Goal: Transaction & Acquisition: Purchase product/service

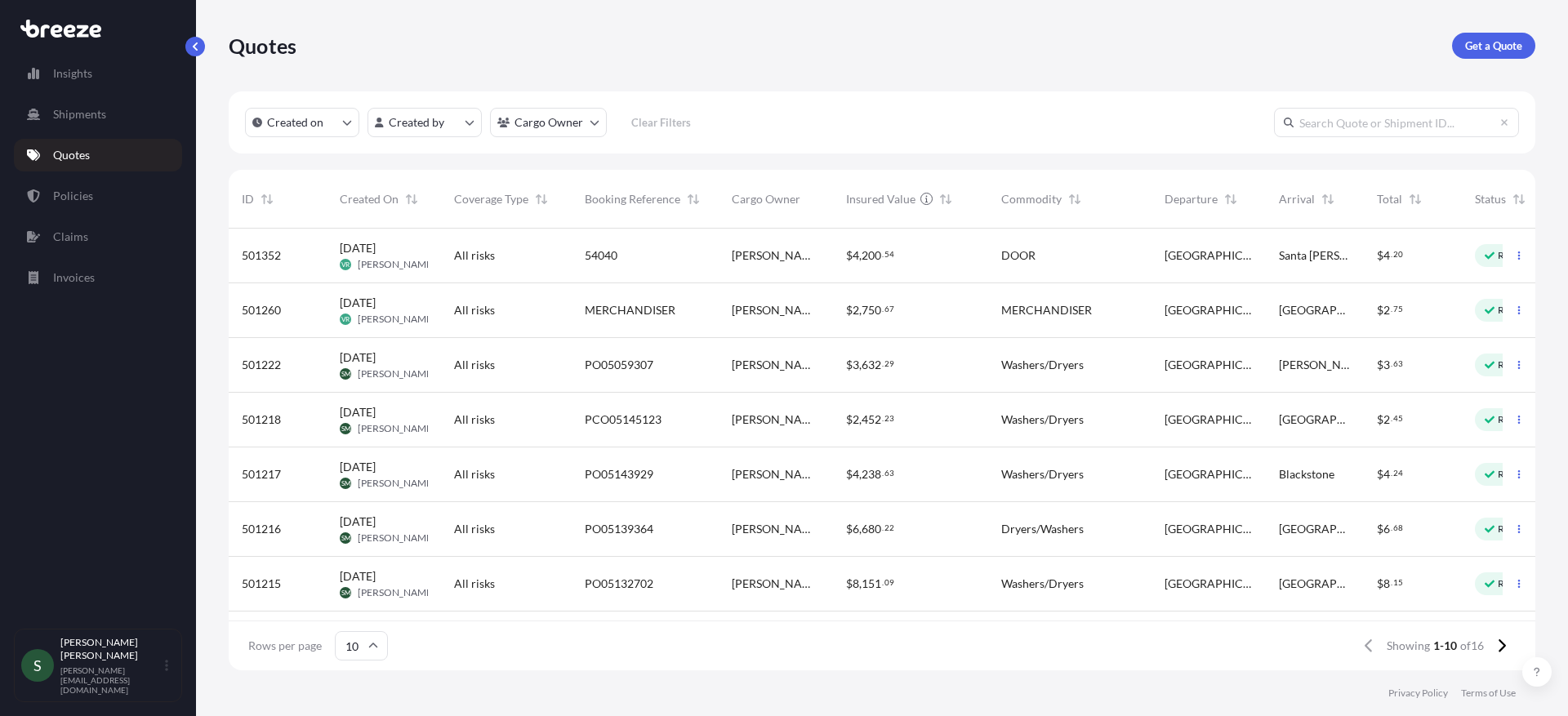
scroll to position [438, 1294]
click at [1017, 49] on div "Quotes Get a Quote" at bounding box center [882, 46] width 1307 height 26
click at [1318, 31] on div "Quotes Get a Quote" at bounding box center [882, 46] width 1307 height 92
click at [1489, 48] on p "Get a Quote" at bounding box center [1493, 46] width 57 height 17
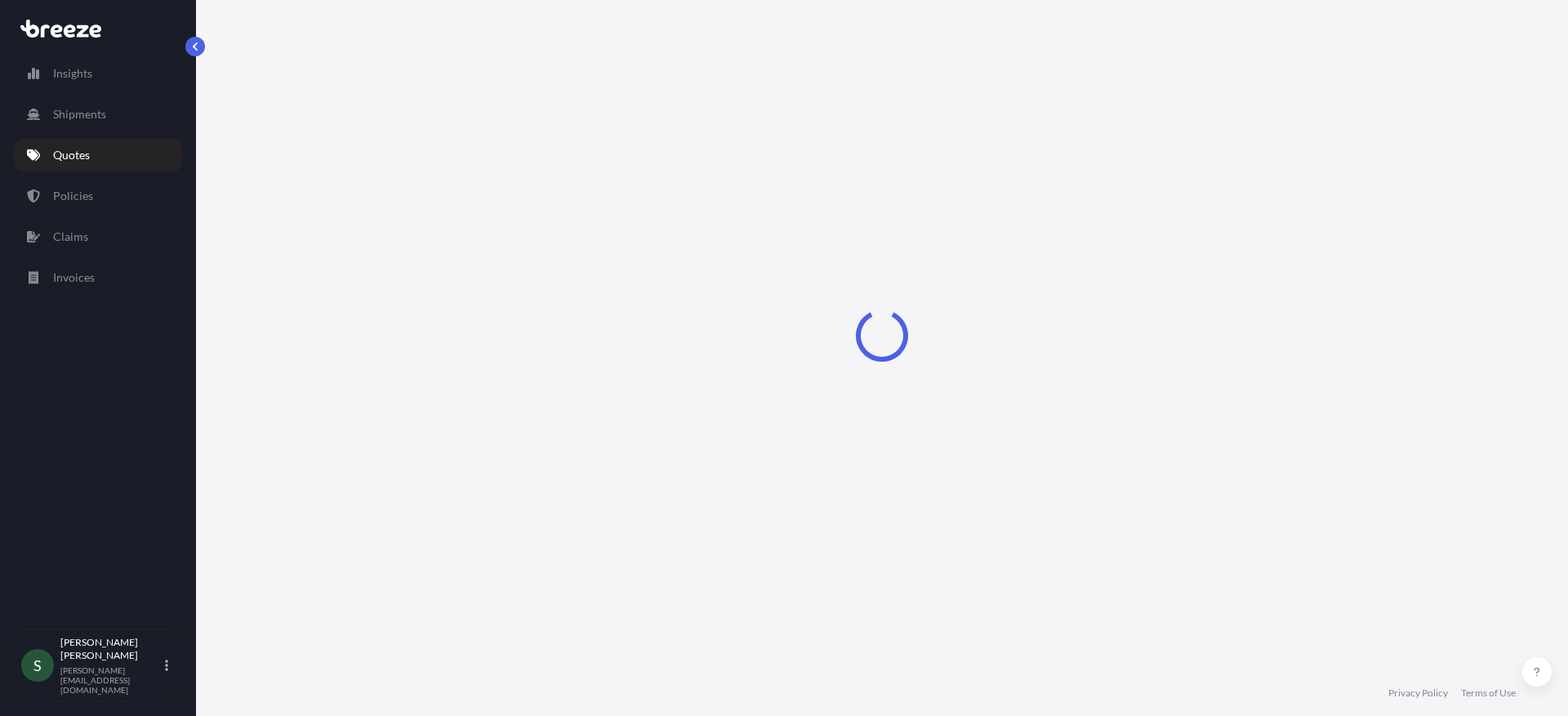
select select "Sea"
select select "1"
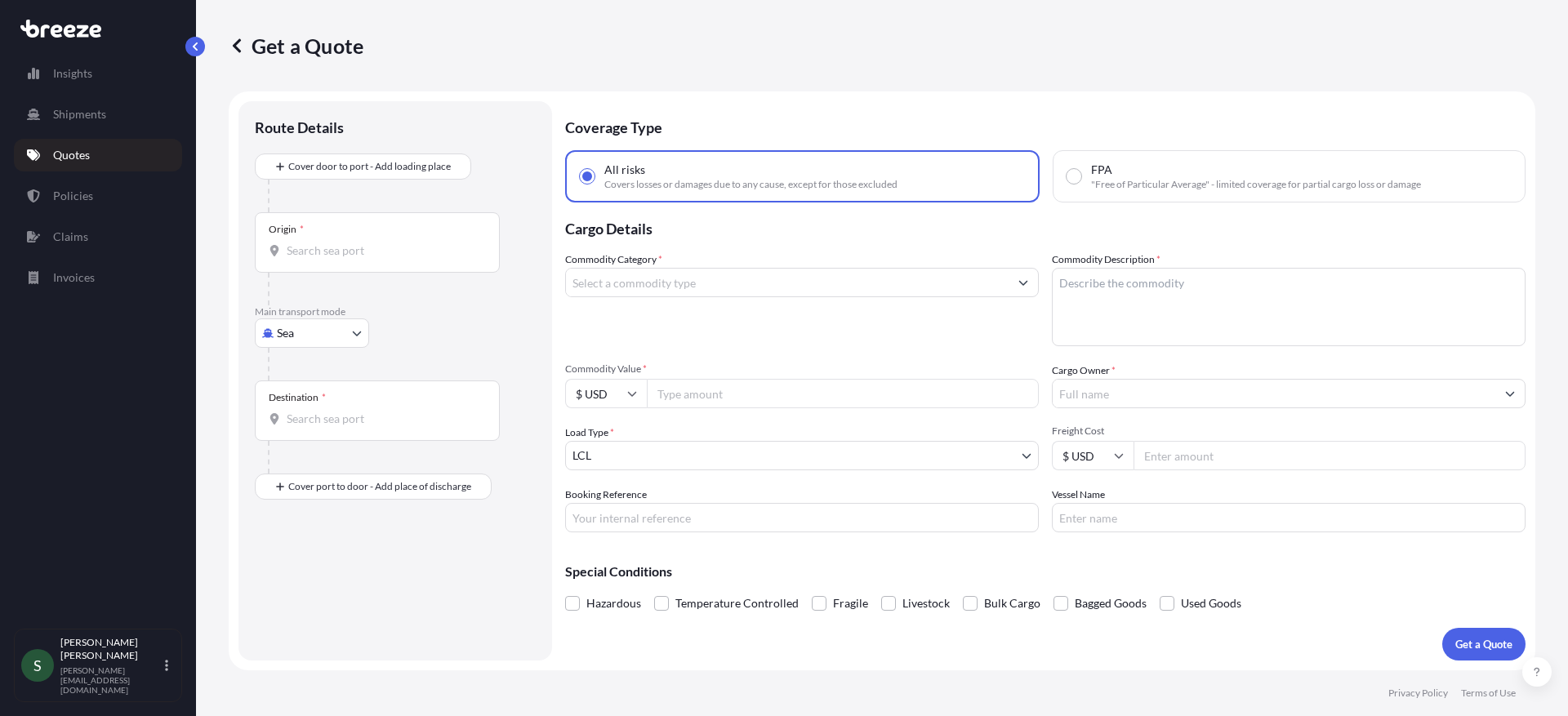
click at [296, 324] on body "Insights Shipments Quotes Policies Claims Invoices S [PERSON_NAME] [PERSON_NAME…" at bounding box center [784, 358] width 1568 height 716
click at [318, 411] on div "Air" at bounding box center [311, 404] width 101 height 29
select select "Air"
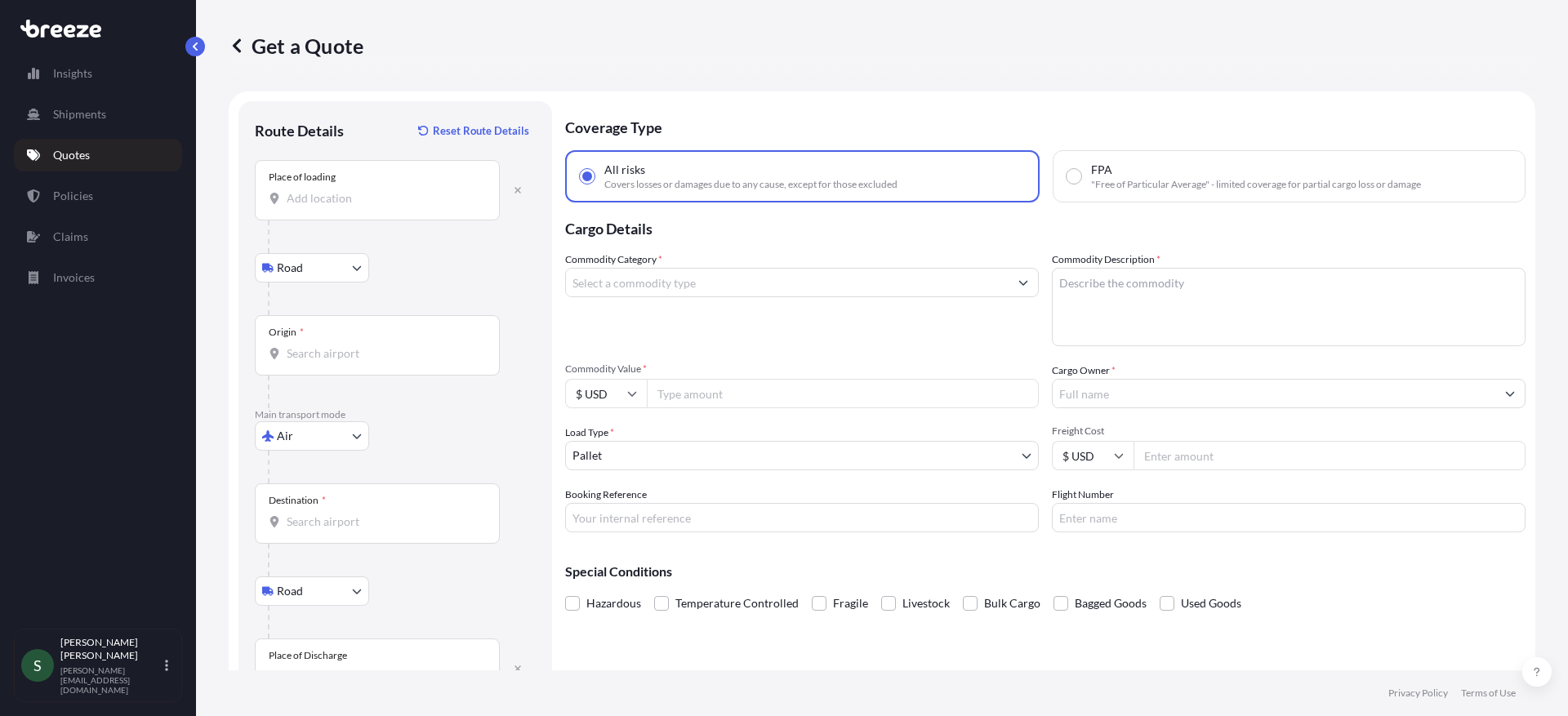
click at [357, 206] on div "Place of loading" at bounding box center [378, 190] width 245 height 60
click at [357, 206] on input "Place of loading" at bounding box center [383, 198] width 192 height 17
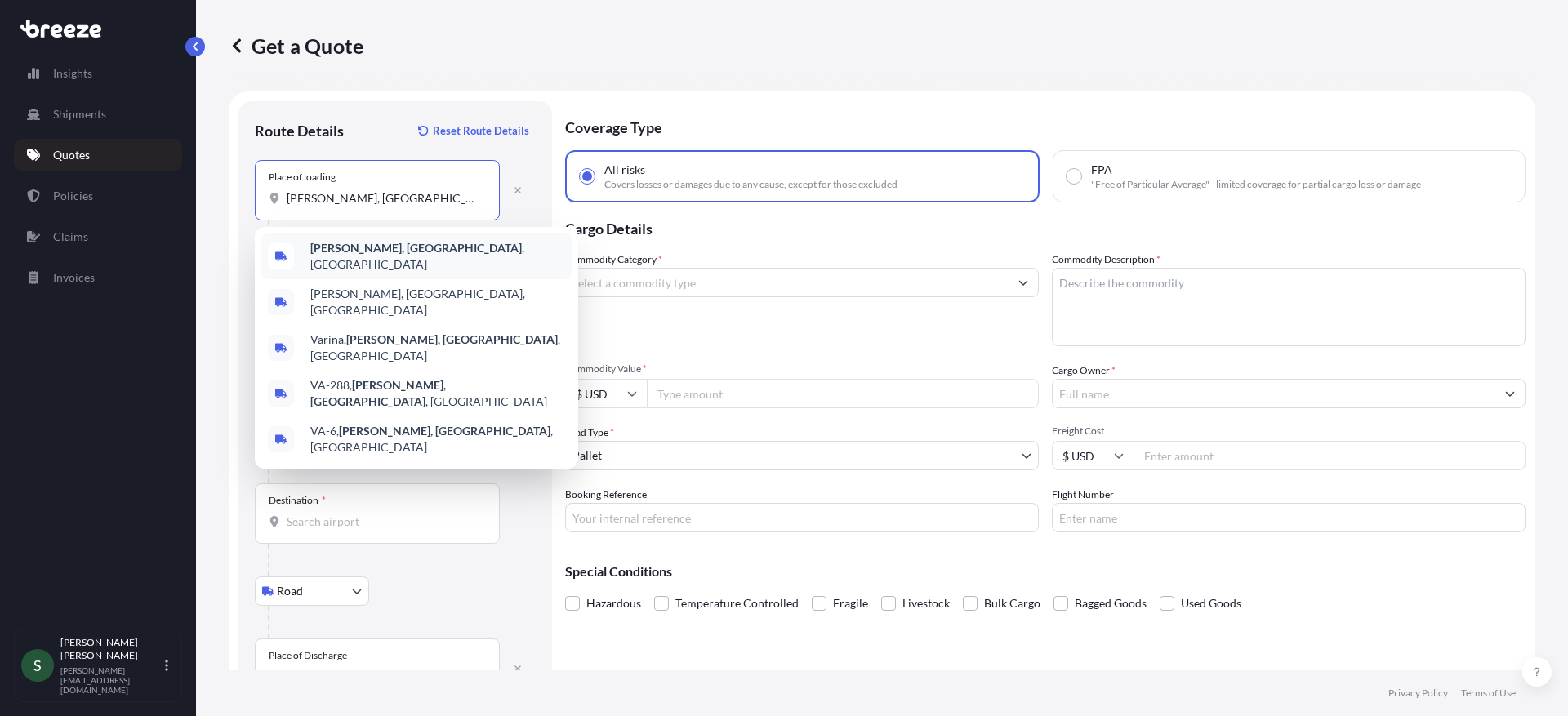
click at [396, 250] on span "[PERSON_NAME], [GEOGRAPHIC_DATA] , [GEOGRAPHIC_DATA]" at bounding box center [438, 256] width 255 height 33
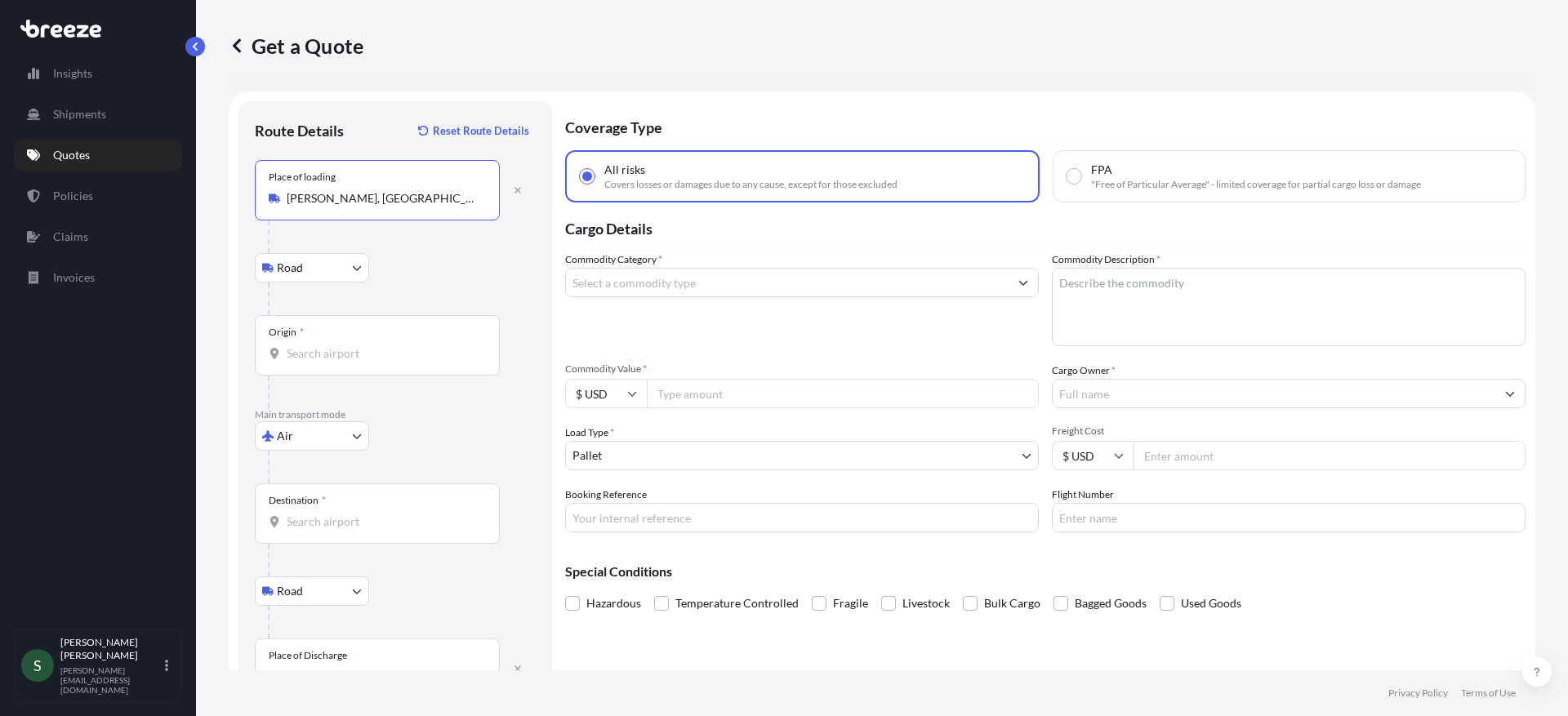
type input "[PERSON_NAME], [GEOGRAPHIC_DATA], [GEOGRAPHIC_DATA]"
click at [431, 417] on p "Main transport mode" at bounding box center [395, 414] width 281 height 13
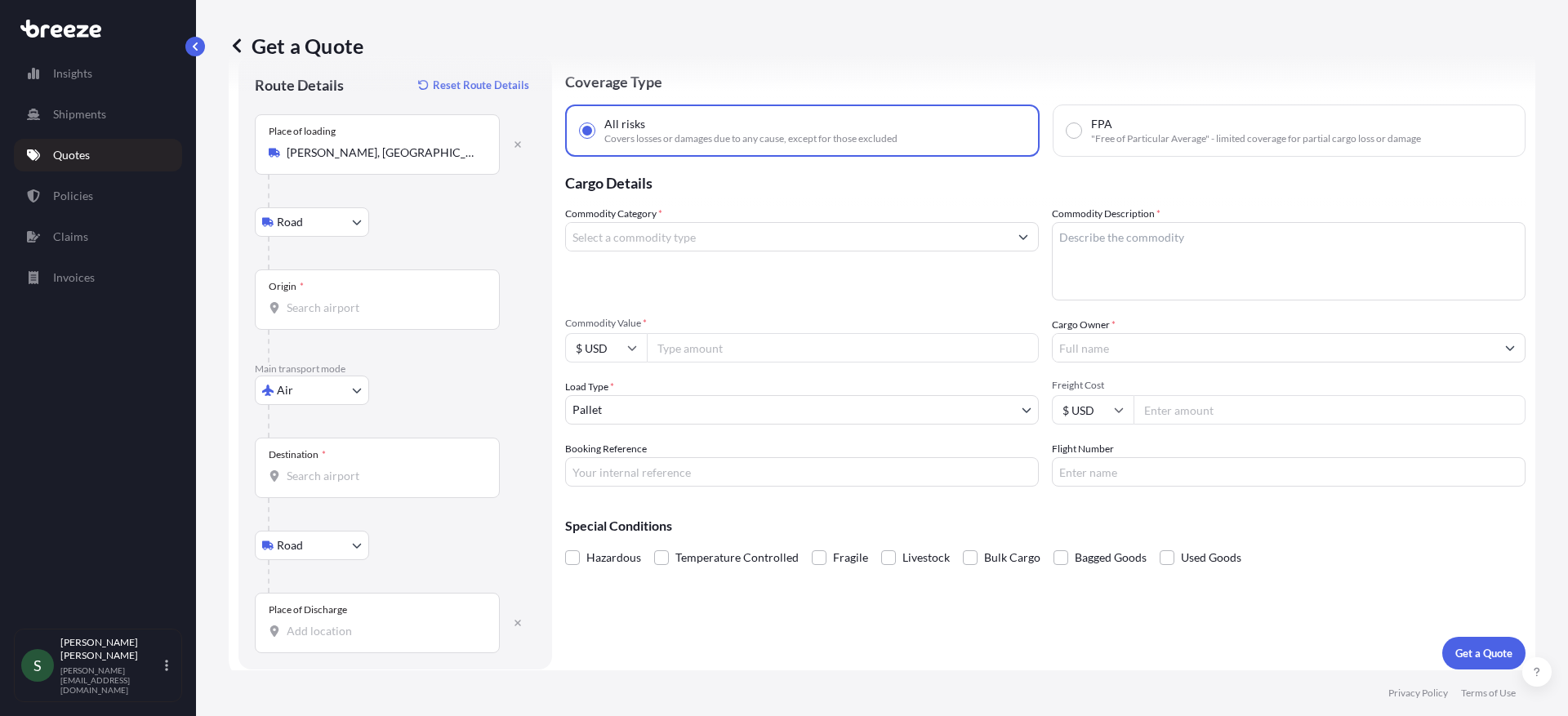
scroll to position [55, 0]
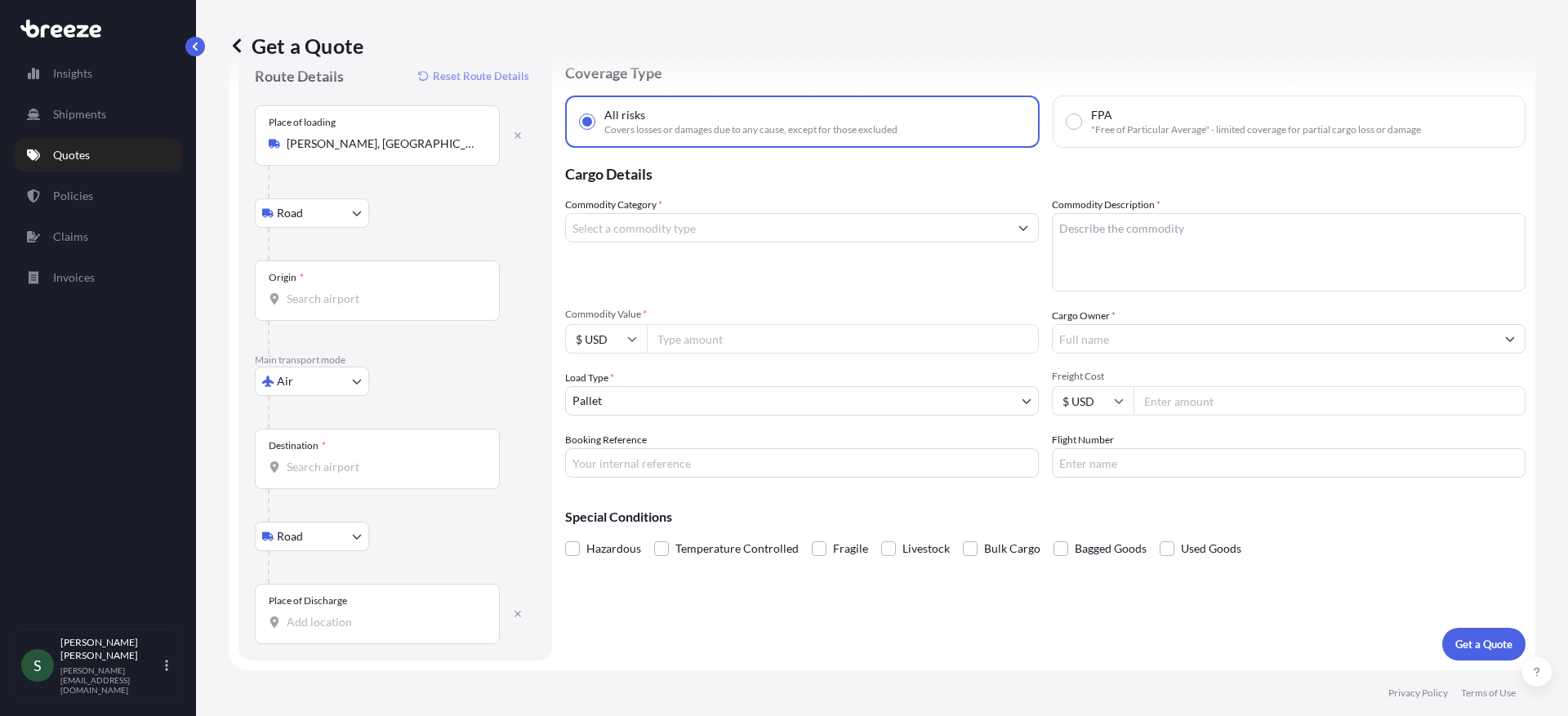
click at [341, 304] on input "Origin *" at bounding box center [383, 298] width 192 height 17
click at [404, 405] on div at bounding box center [402, 412] width 268 height 33
click at [366, 479] on div "Destination *" at bounding box center [378, 459] width 245 height 60
click at [366, 475] on input "Destination *" at bounding box center [383, 466] width 192 height 17
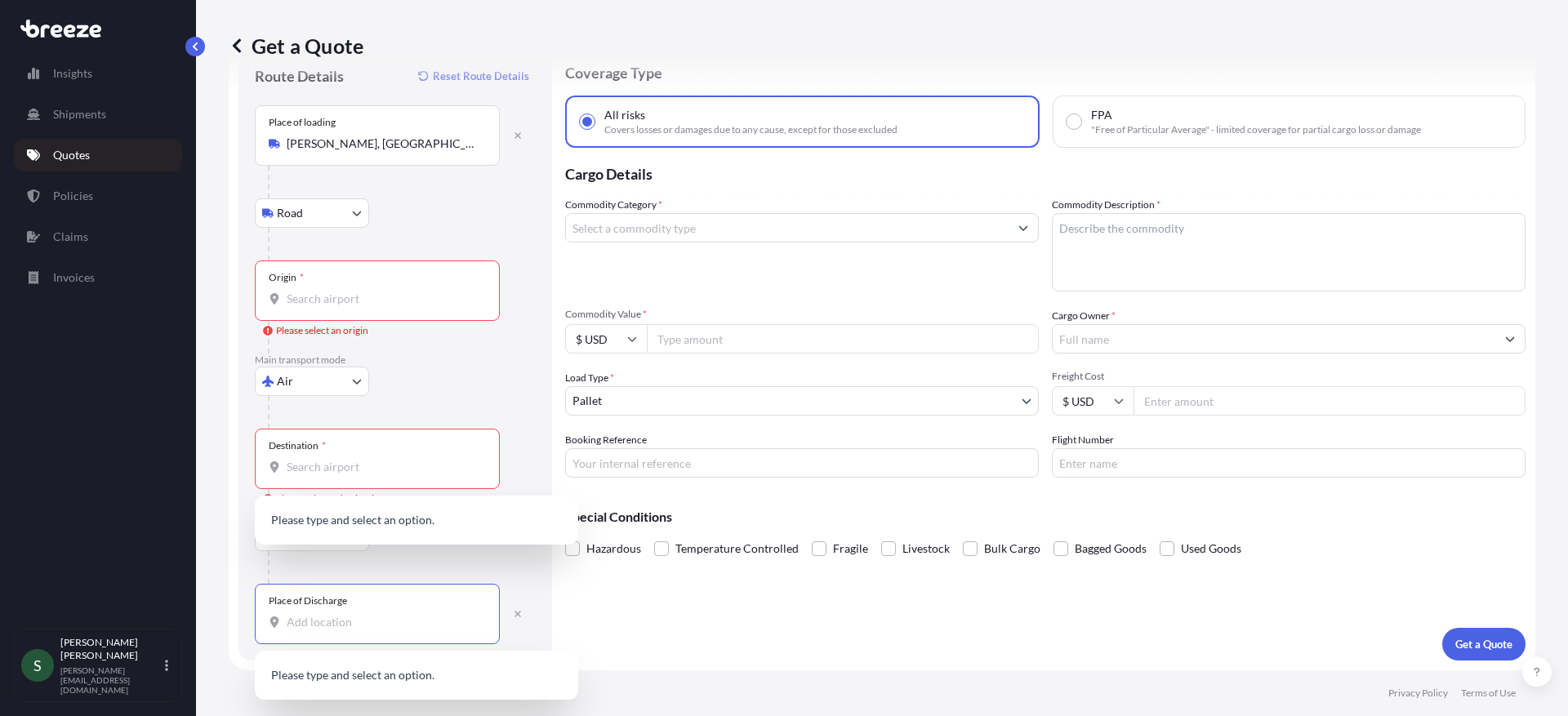
click at [363, 614] on input "Place of Discharge" at bounding box center [383, 622] width 192 height 17
click at [315, 469] on input "Destination * Please select a destination" at bounding box center [383, 466] width 192 height 17
click at [472, 567] on div at bounding box center [402, 567] width 268 height 33
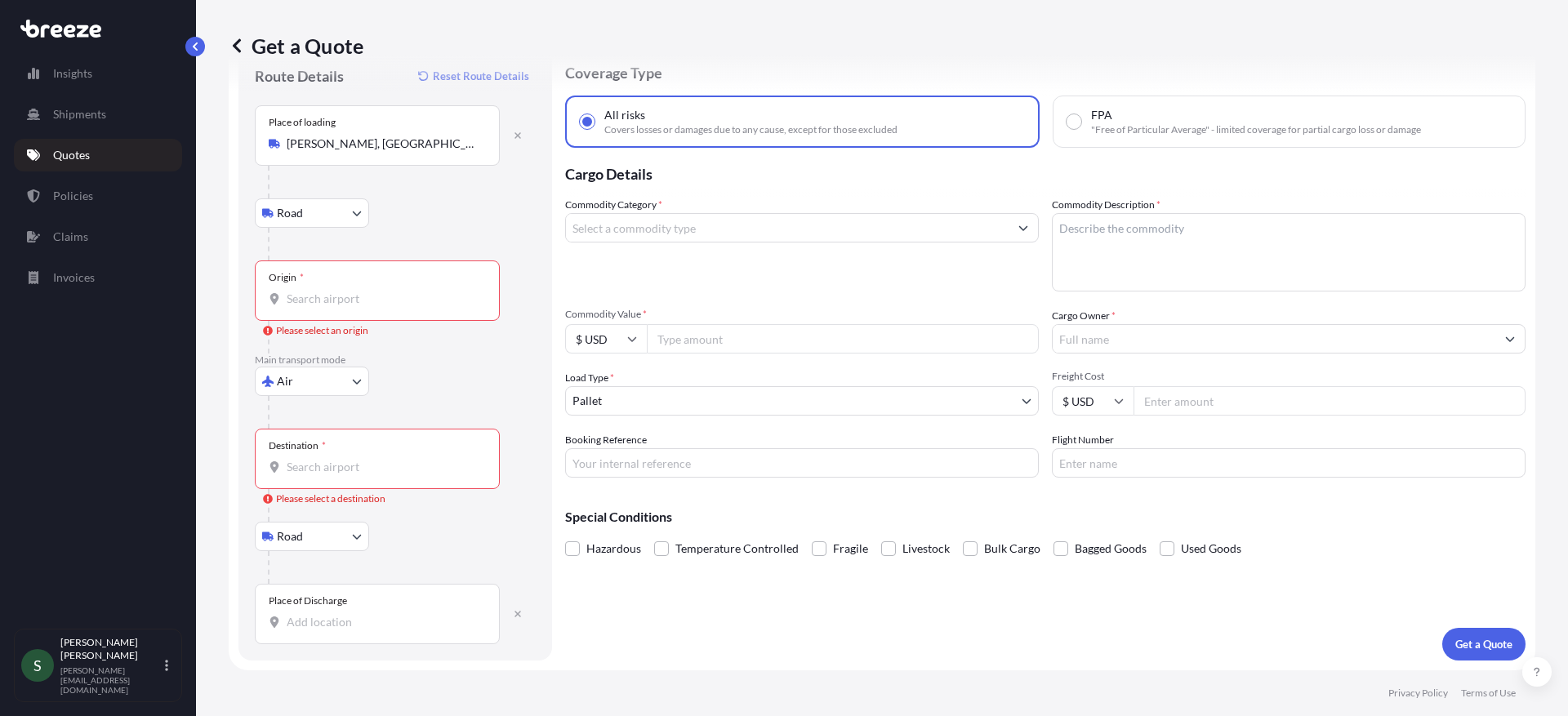
click at [339, 535] on body "0 options available. 0 options available. 0 options available. Insights Shipmen…" at bounding box center [784, 358] width 1568 height 716
click at [516, 612] on icon "button" at bounding box center [517, 613] width 6 height 6
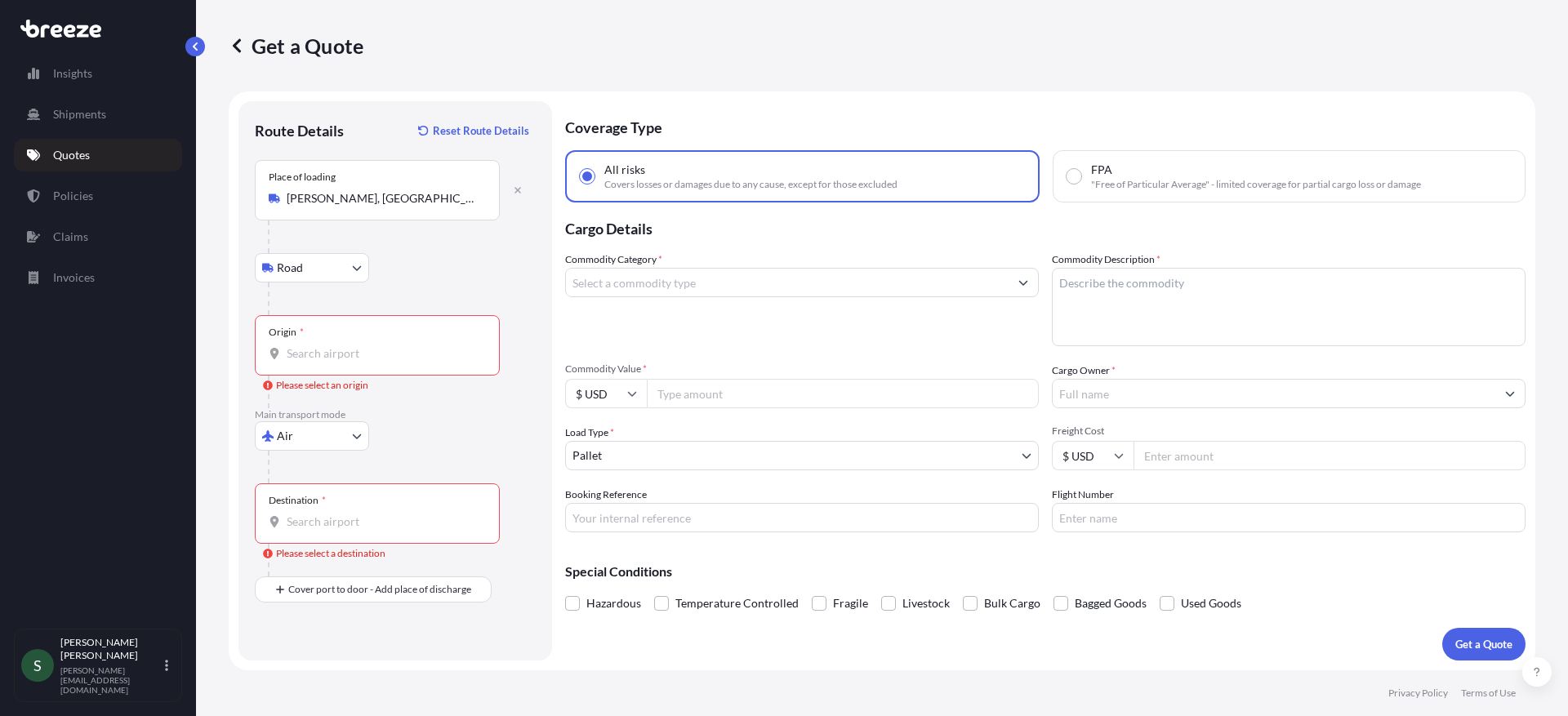
scroll to position [0, 0]
click at [336, 525] on input "Destination * Please select a destination" at bounding box center [383, 521] width 192 height 17
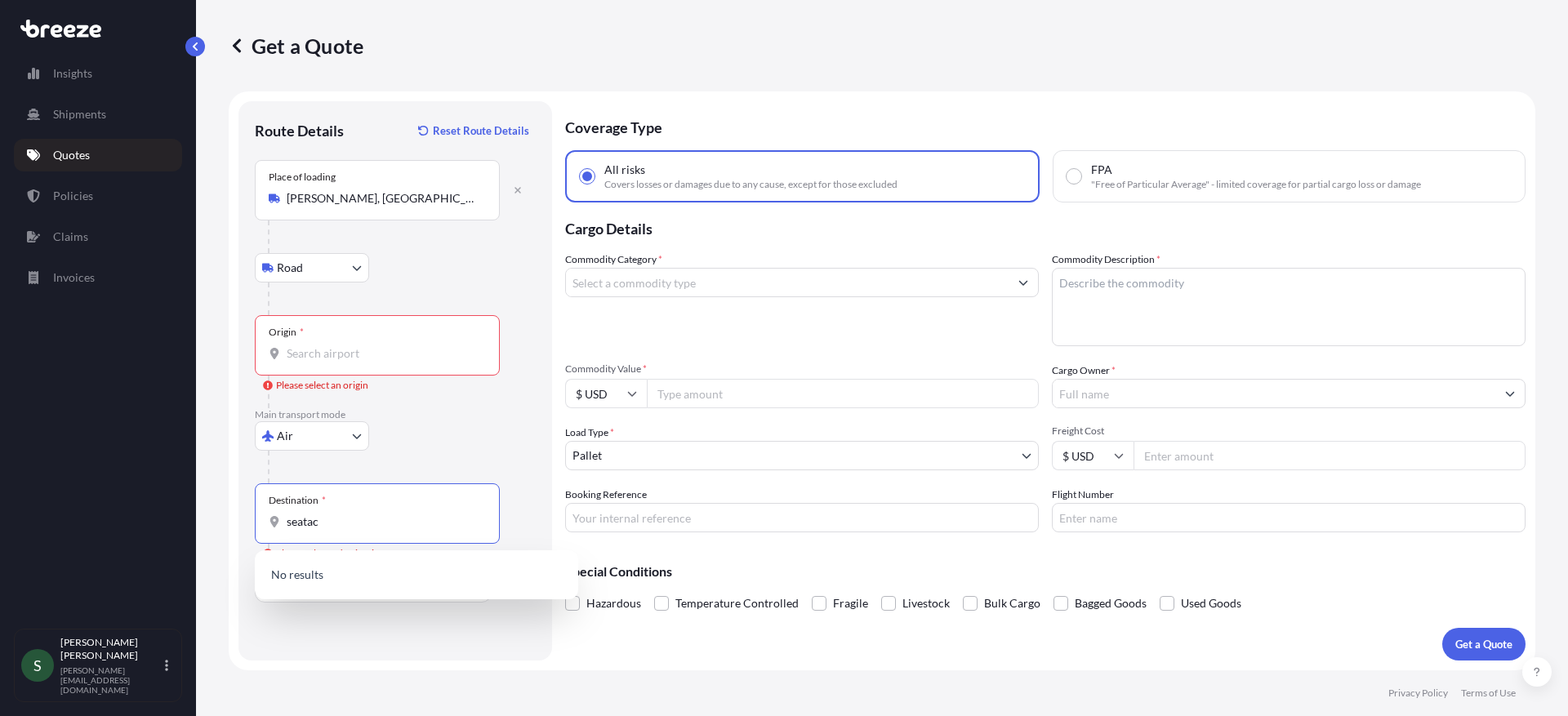
click at [355, 520] on input "seatac" at bounding box center [383, 521] width 192 height 17
drag, startPoint x: 336, startPoint y: 521, endPoint x: 266, endPoint y: 518, distance: 70.1
click at [266, 518] on div "Destination * seatac" at bounding box center [378, 513] width 245 height 60
click at [446, 438] on div "Air Sea Air Road Rail" at bounding box center [395, 436] width 281 height 29
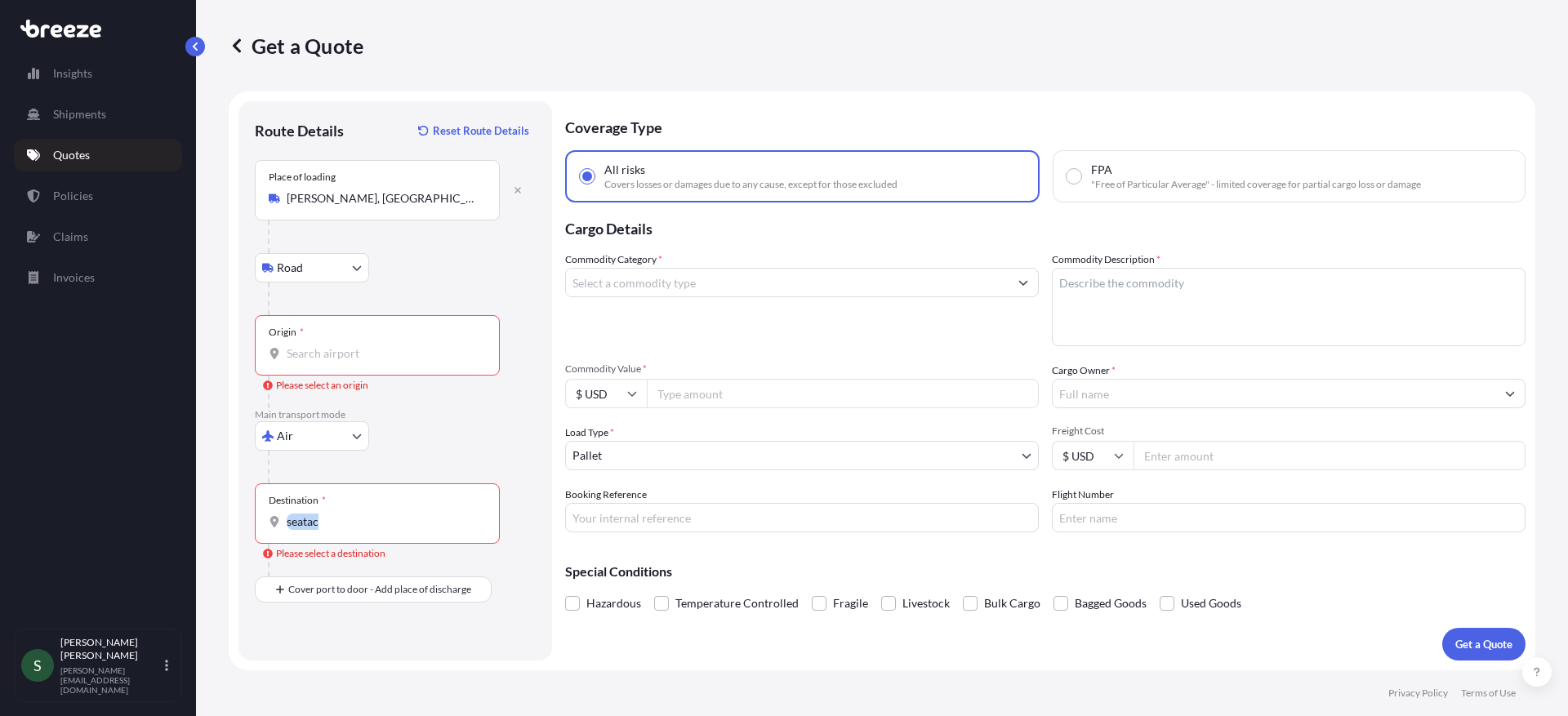
drag, startPoint x: 329, startPoint y: 530, endPoint x: 257, endPoint y: 528, distance: 72.0
click at [257, 528] on div "Destination * seatac" at bounding box center [378, 513] width 245 height 60
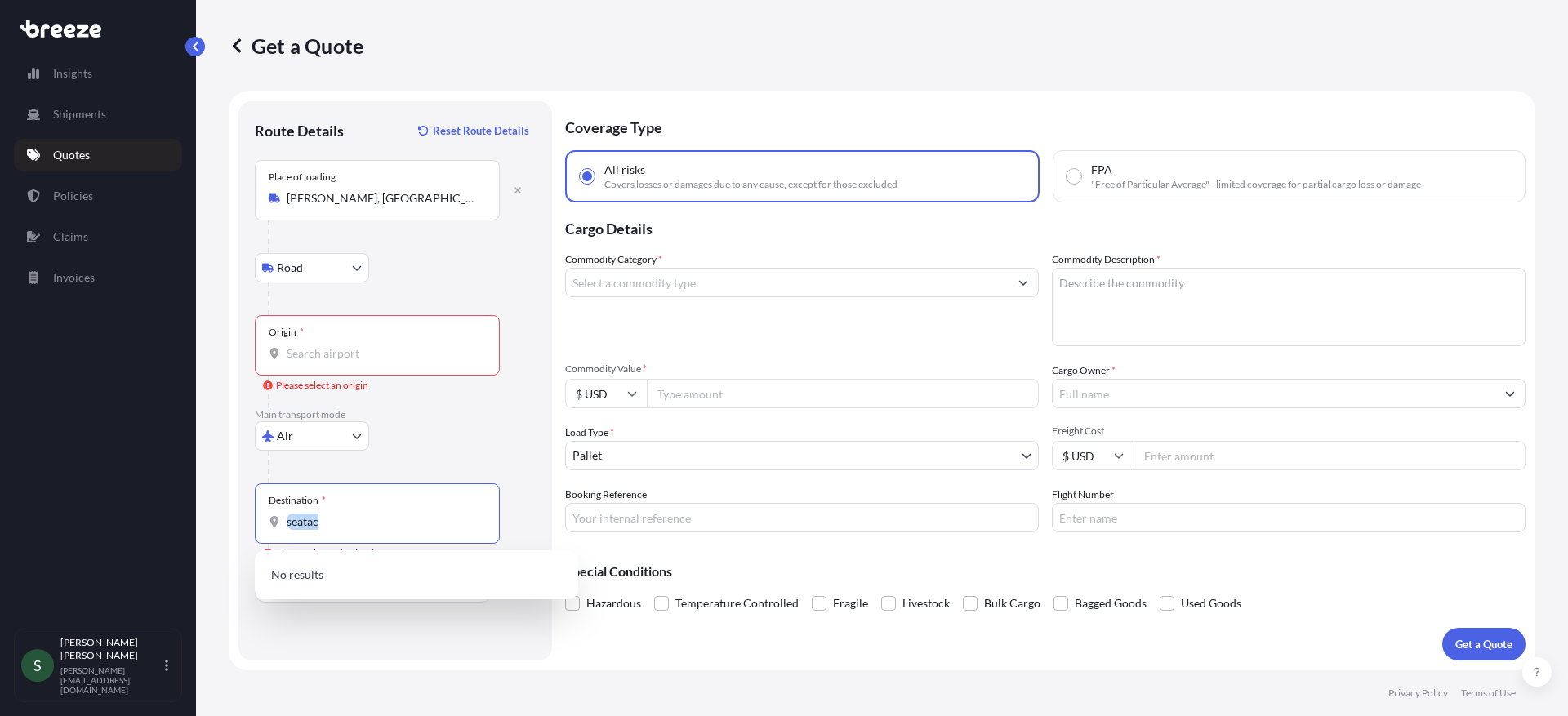
click at [326, 522] on input "seatac" at bounding box center [383, 521] width 192 height 17
drag, startPoint x: 345, startPoint y: 522, endPoint x: 290, endPoint y: 522, distance: 55.0
click at [290, 522] on input "seatac" at bounding box center [383, 521] width 192 height 17
type input "s"
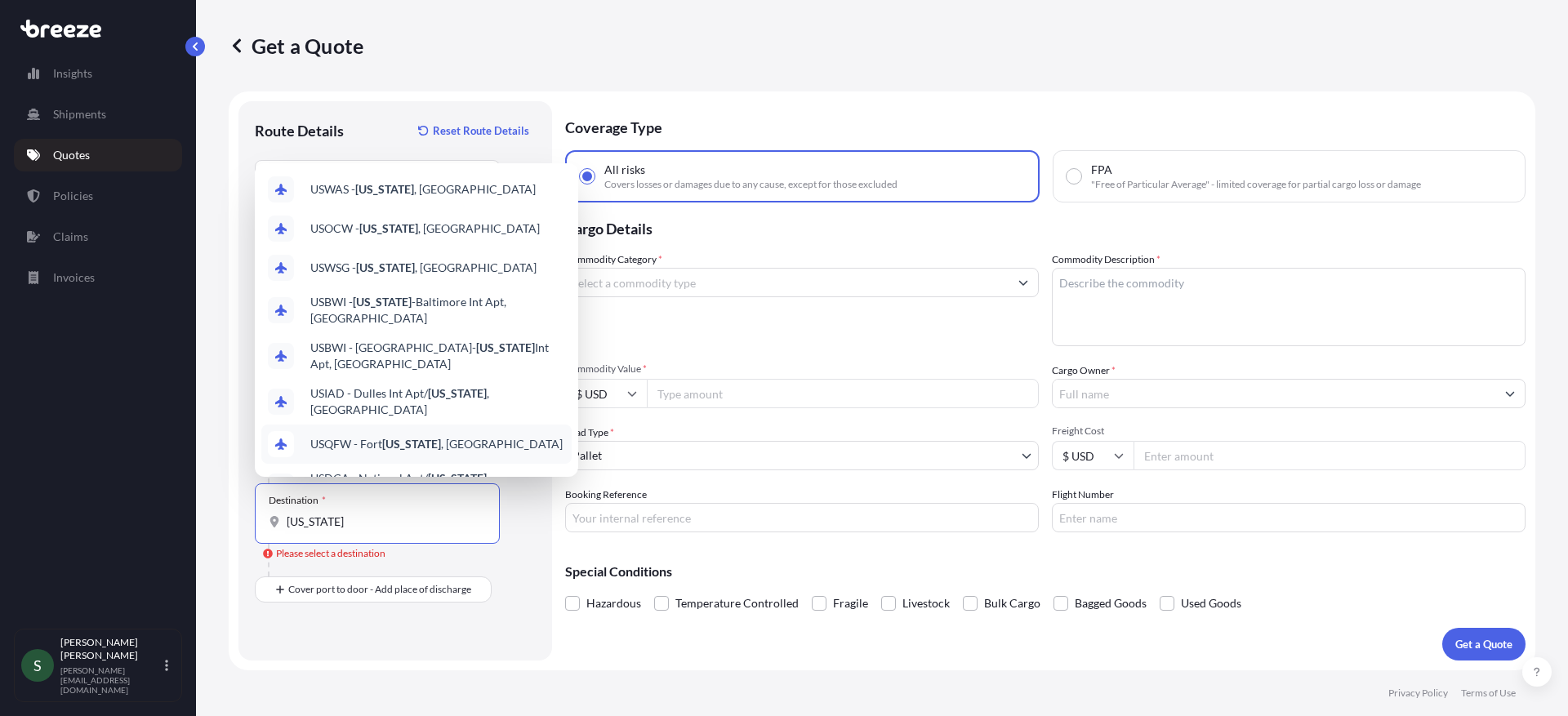
drag, startPoint x: 257, startPoint y: 518, endPoint x: 243, endPoint y: 518, distance: 14.0
click at [243, 518] on div "Route Details Reset Route Details Place of loading [GEOGRAPHIC_DATA], [GEOGRAPH…" at bounding box center [394, 381] width 313 height 559
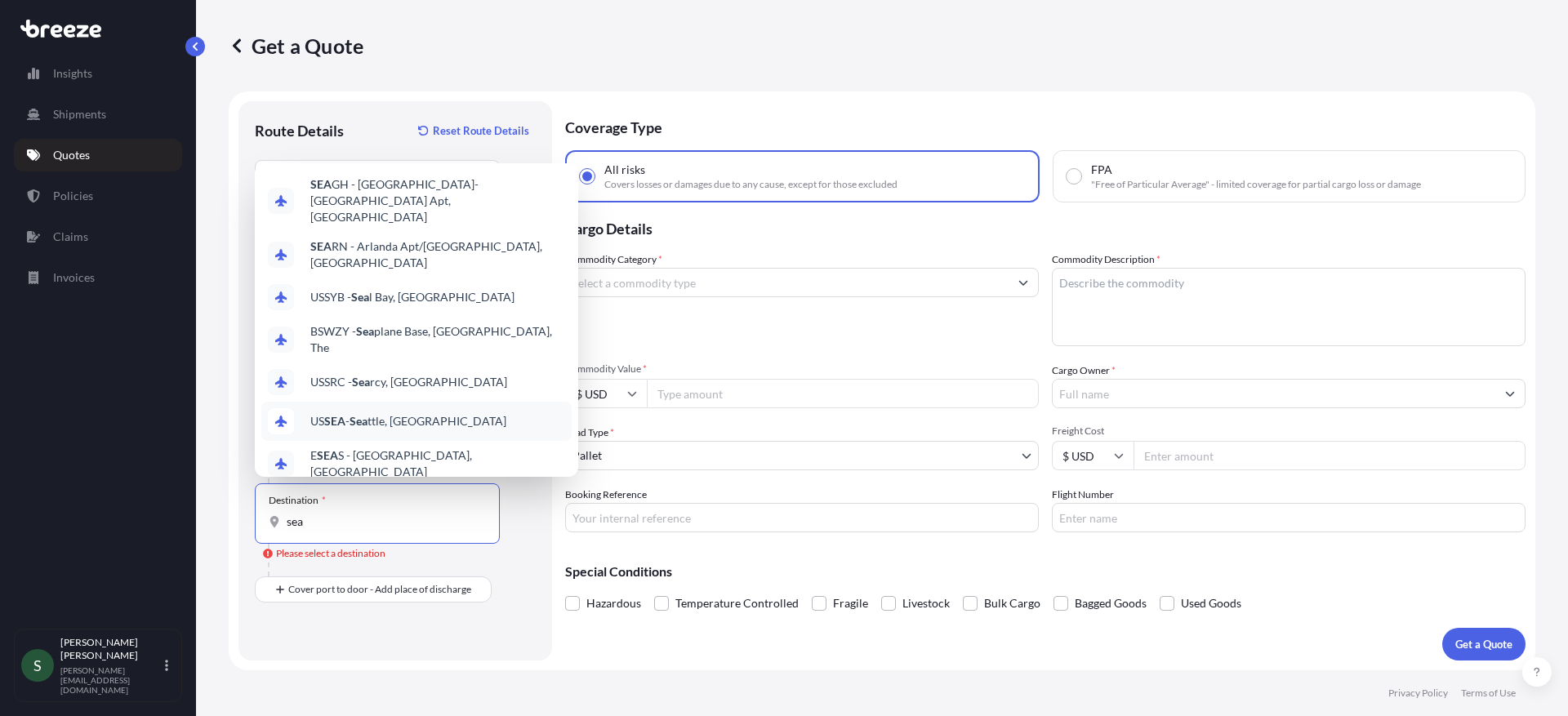
click at [455, 413] on span "US SEA - Sea ttle, [GEOGRAPHIC_DATA]" at bounding box center [409, 421] width 196 height 17
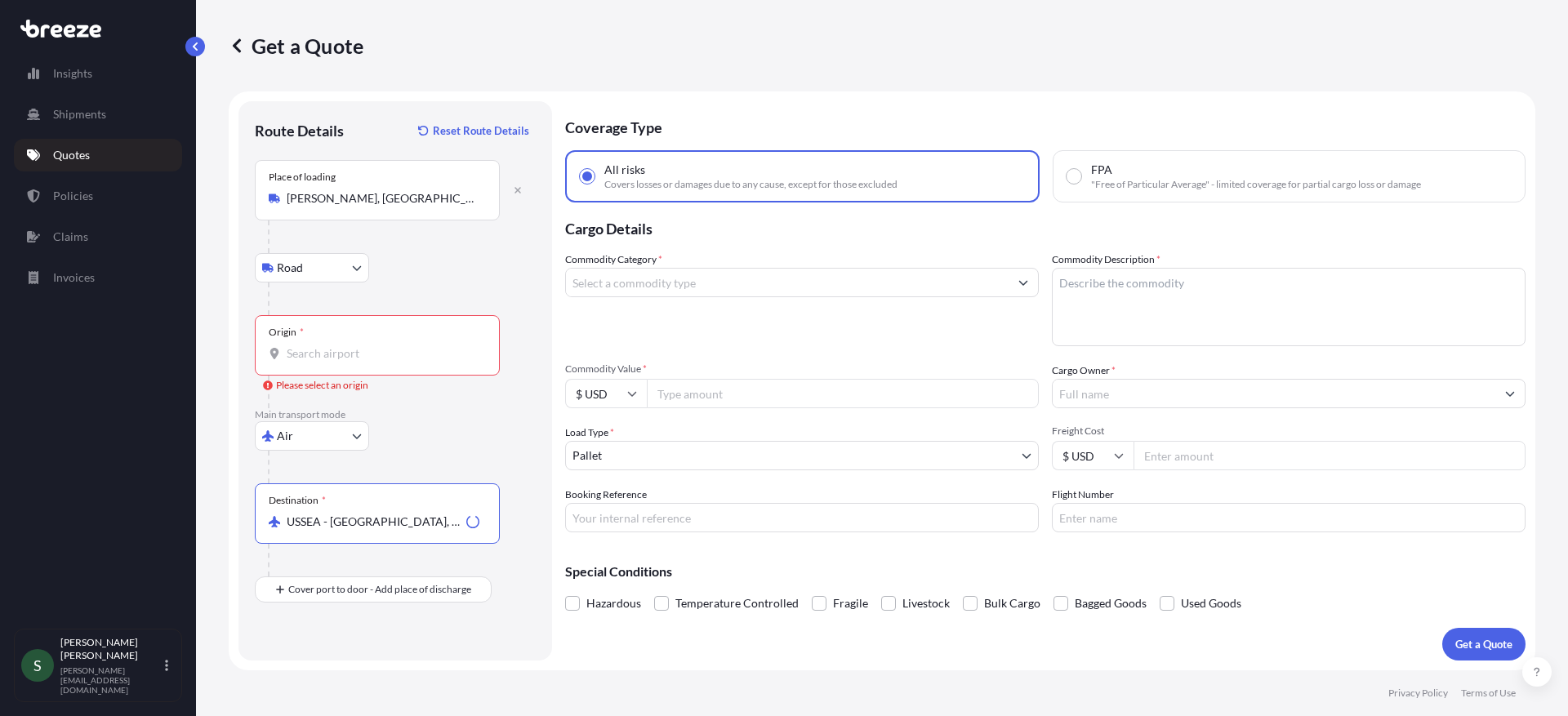
type input "USSEA - [GEOGRAPHIC_DATA], [GEOGRAPHIC_DATA]"
click at [524, 444] on div "Air Sea Air Road Rail" at bounding box center [395, 436] width 281 height 29
drag, startPoint x: 499, startPoint y: 434, endPoint x: 400, endPoint y: 404, distance: 103.4
click at [489, 429] on div "Air Sea Air Road Rail" at bounding box center [395, 436] width 281 height 29
click at [336, 353] on input "Origin * Please select an origin" at bounding box center [383, 353] width 192 height 17
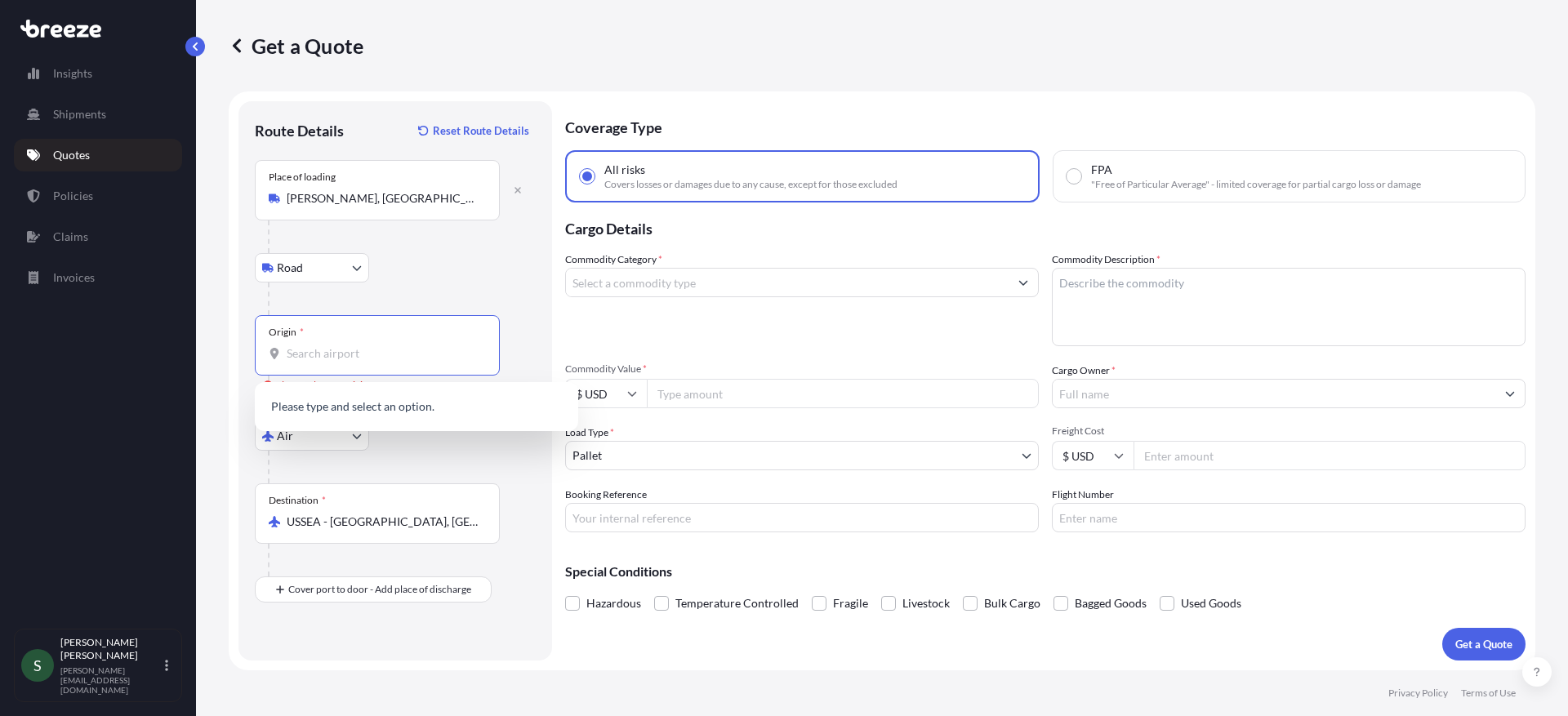
click at [514, 481] on div at bounding box center [402, 466] width 268 height 33
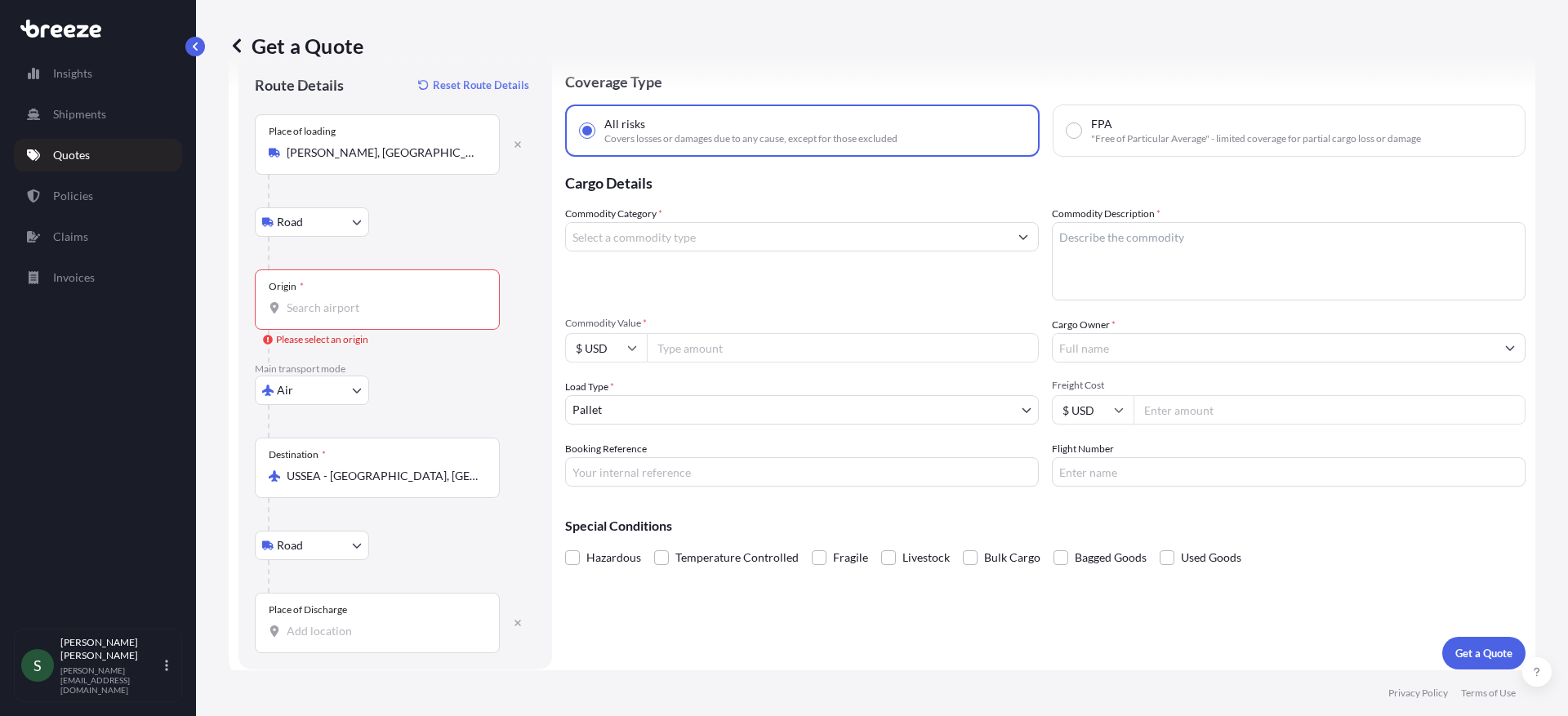
scroll to position [55, 0]
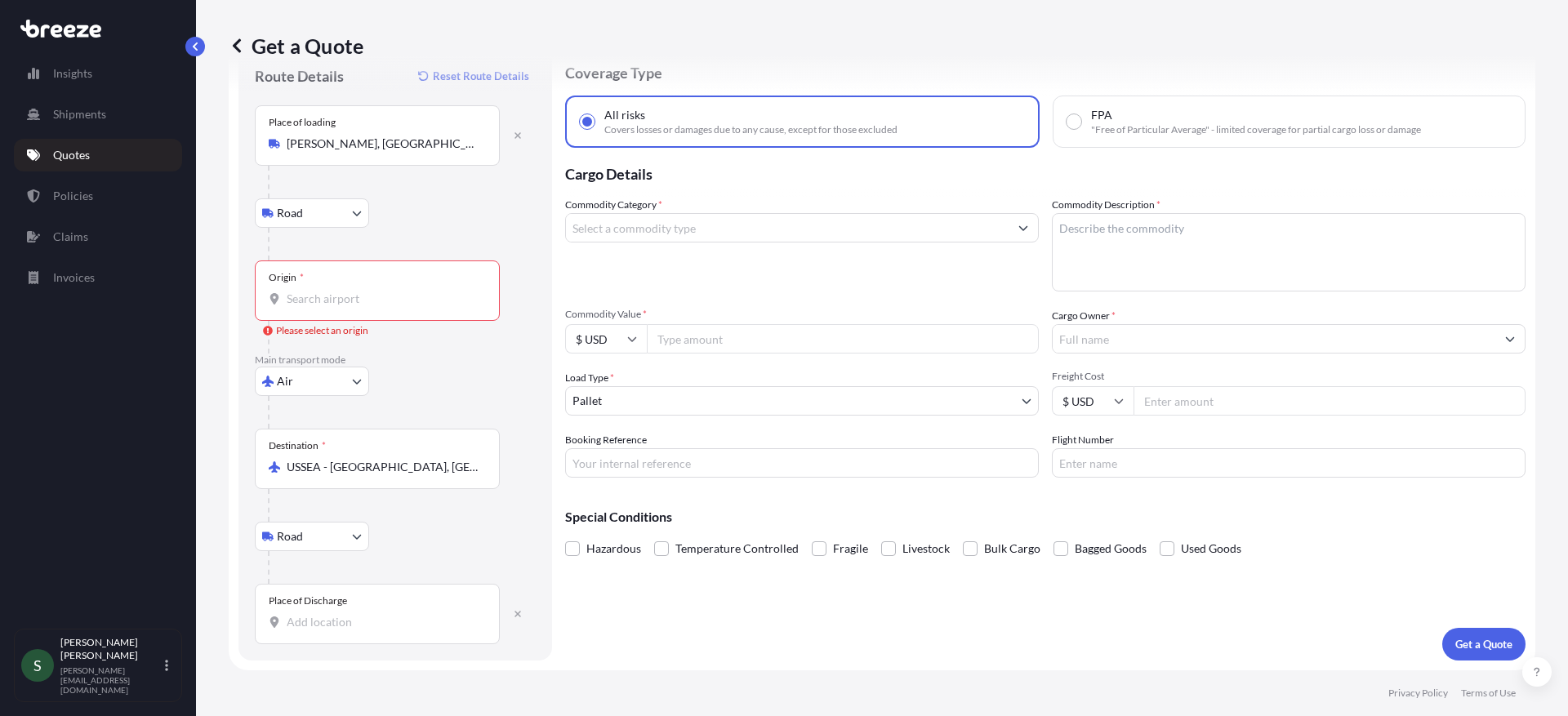
drag, startPoint x: 364, startPoint y: 618, endPoint x: 375, endPoint y: 613, distance: 12.1
click at [365, 618] on input "Place of Discharge" at bounding box center [383, 622] width 192 height 17
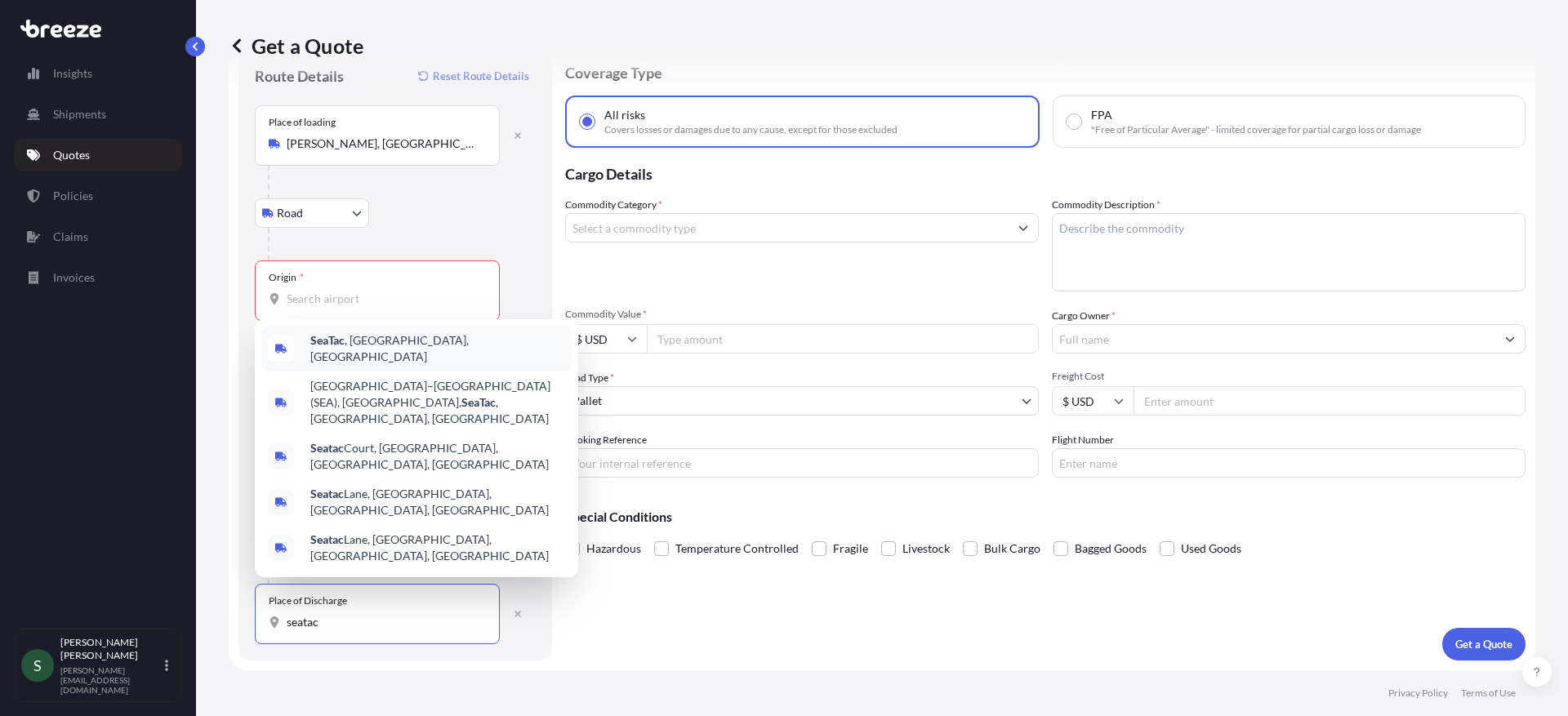
click at [378, 365] on span "SeaTac , [GEOGRAPHIC_DATA], [GEOGRAPHIC_DATA]" at bounding box center [438, 348] width 255 height 33
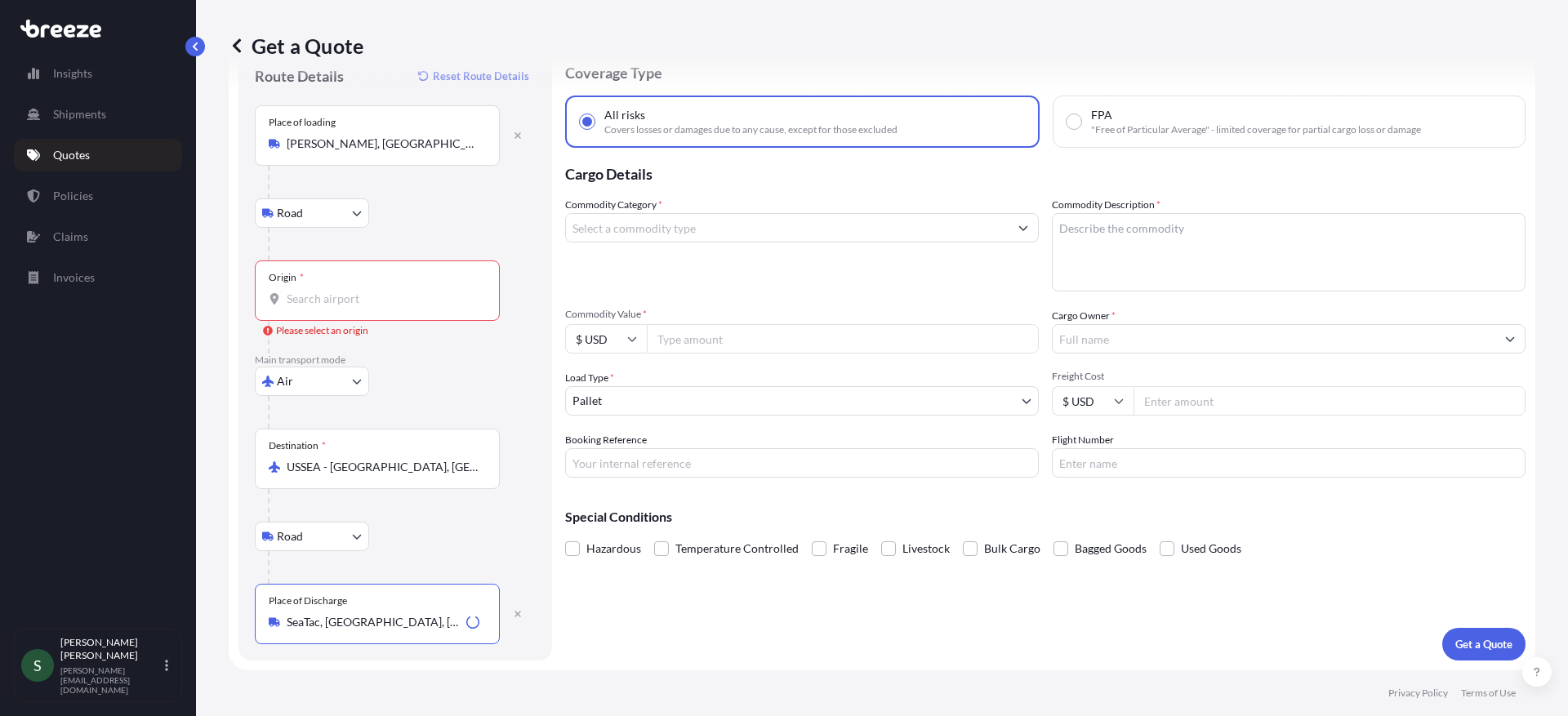
type input "SeaTac, [GEOGRAPHIC_DATA], [GEOGRAPHIC_DATA]"
click at [514, 391] on div "Air Sea Air Road Rail" at bounding box center [395, 381] width 281 height 29
click at [332, 302] on input "Origin * Please select an origin" at bounding box center [383, 298] width 192 height 17
click at [725, 332] on input "Commodity Value *" at bounding box center [843, 338] width 392 height 29
type input "8000.00"
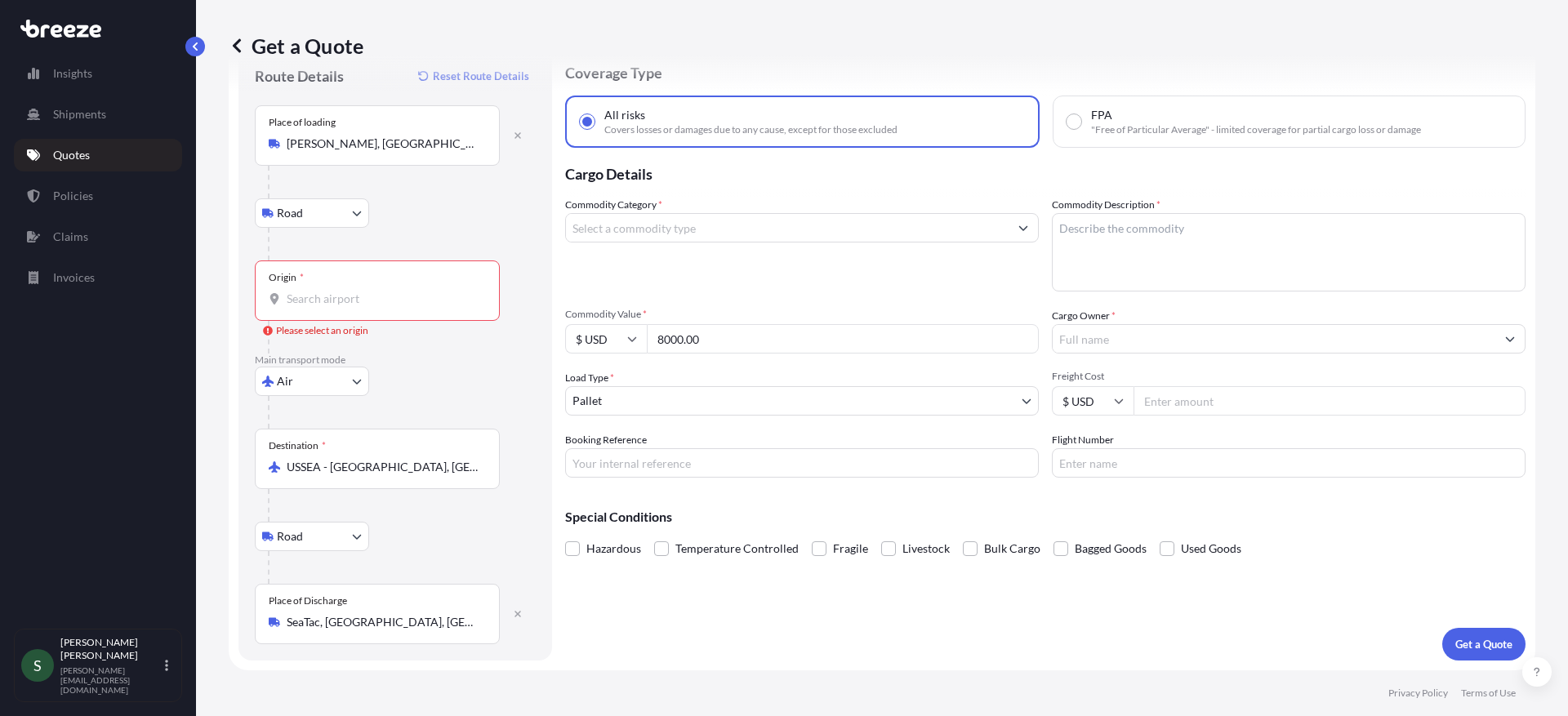
click at [636, 228] on input "Commodity Category *" at bounding box center [787, 227] width 443 height 29
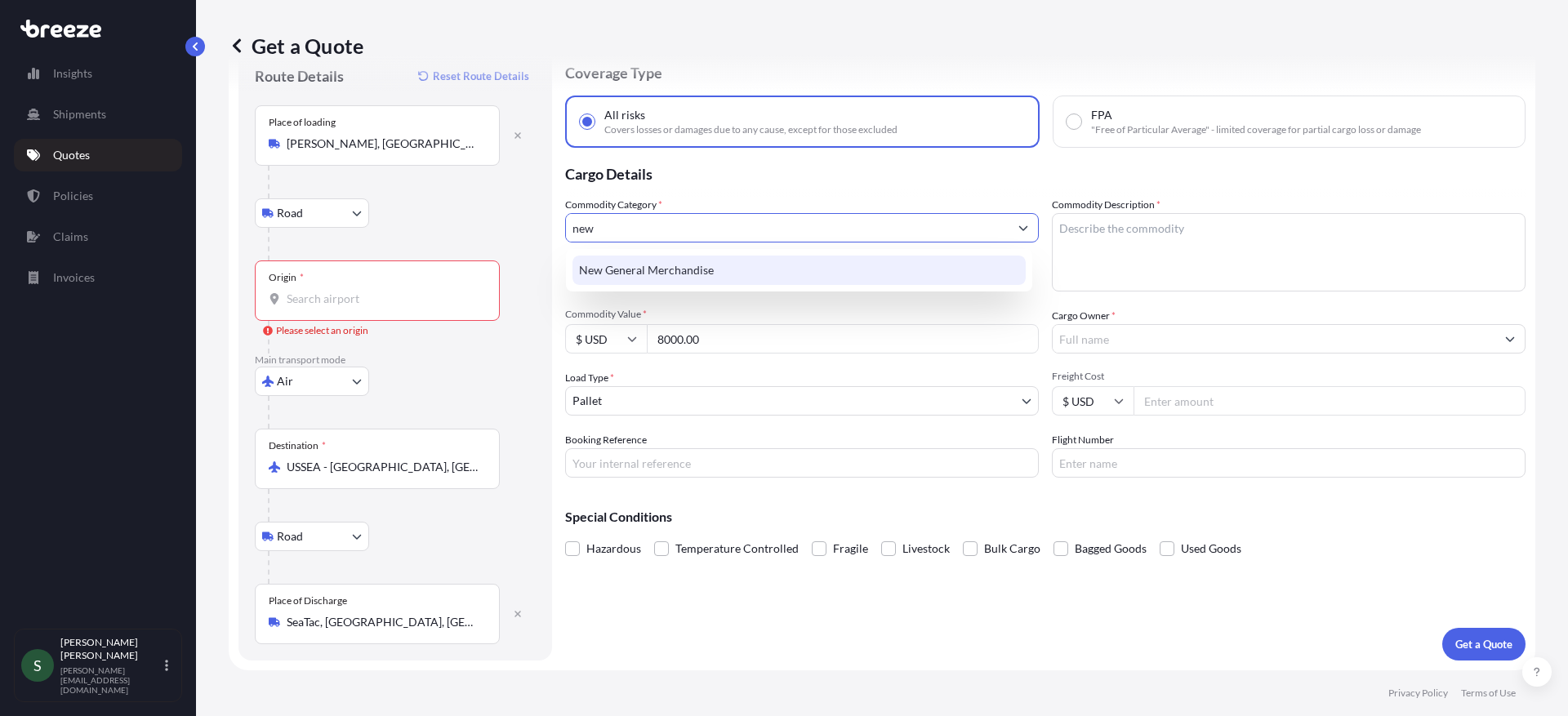
click at [665, 265] on div "New General Merchandise" at bounding box center [799, 270] width 454 height 29
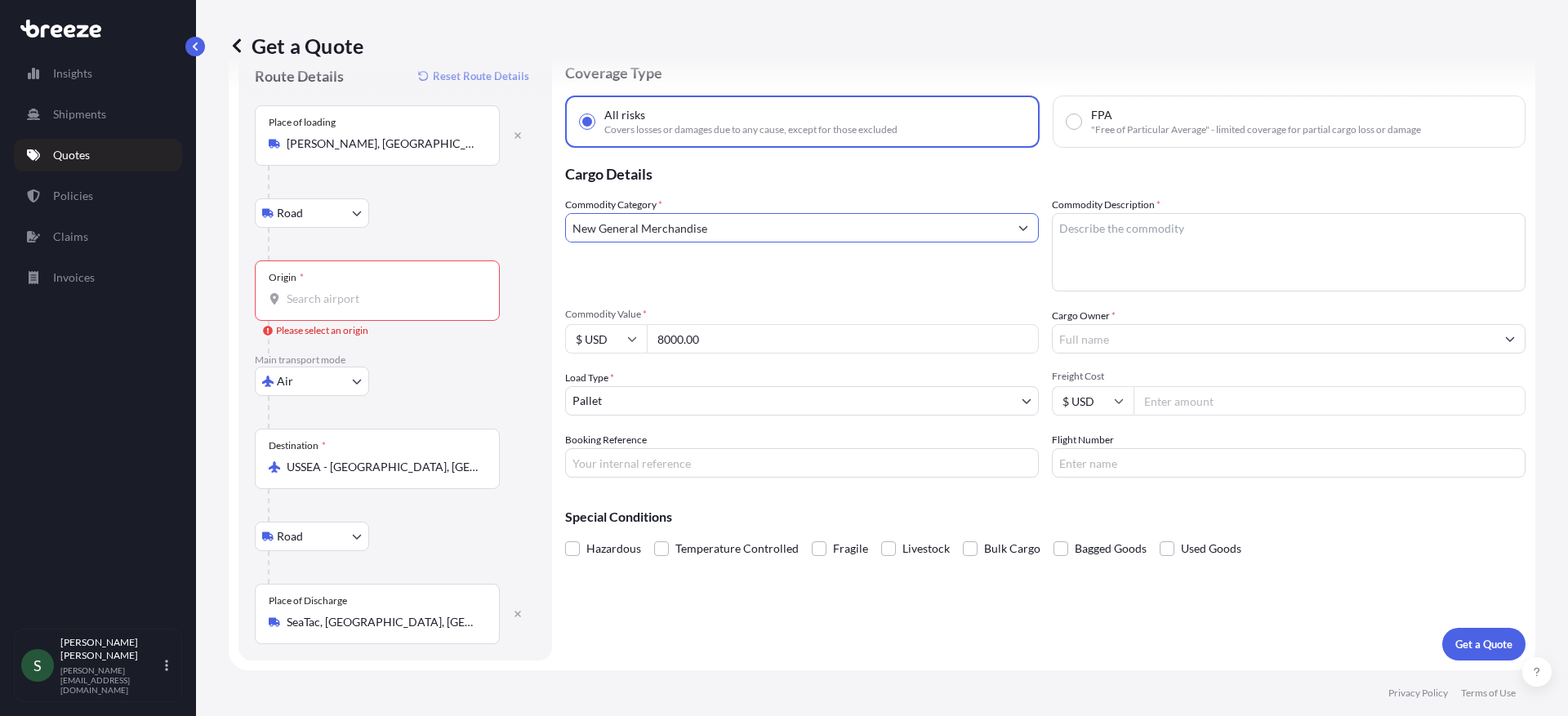
type input "New General Merchandise"
click at [1052, 232] on textarea "Commodity Description *" at bounding box center [1288, 252] width 474 height 78
type textarea "Store Fixtures"
click at [1126, 338] on input "Cargo Owner *" at bounding box center [1274, 338] width 443 height 29
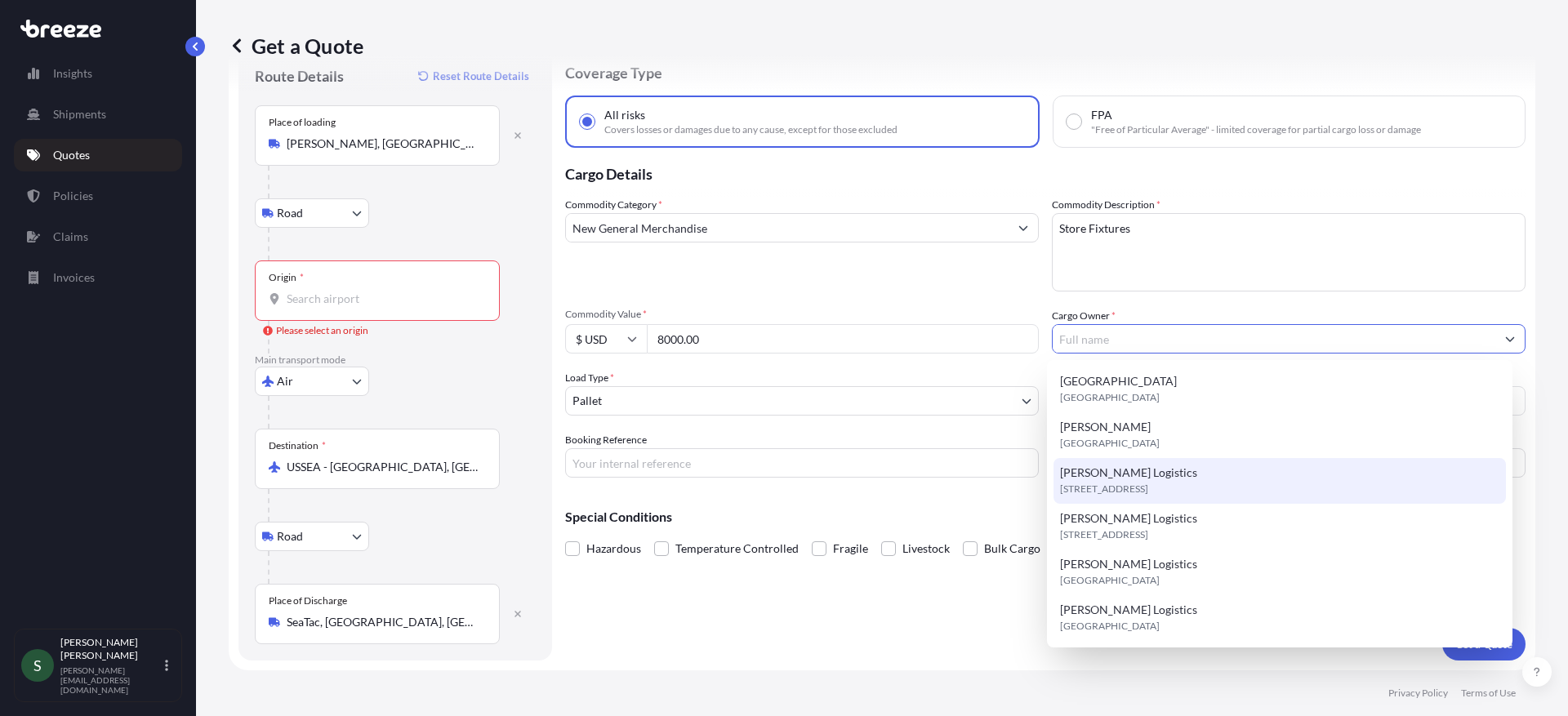
click at [1148, 488] on span "[STREET_ADDRESS]" at bounding box center [1104, 489] width 88 height 17
type input "[PERSON_NAME] Logistics"
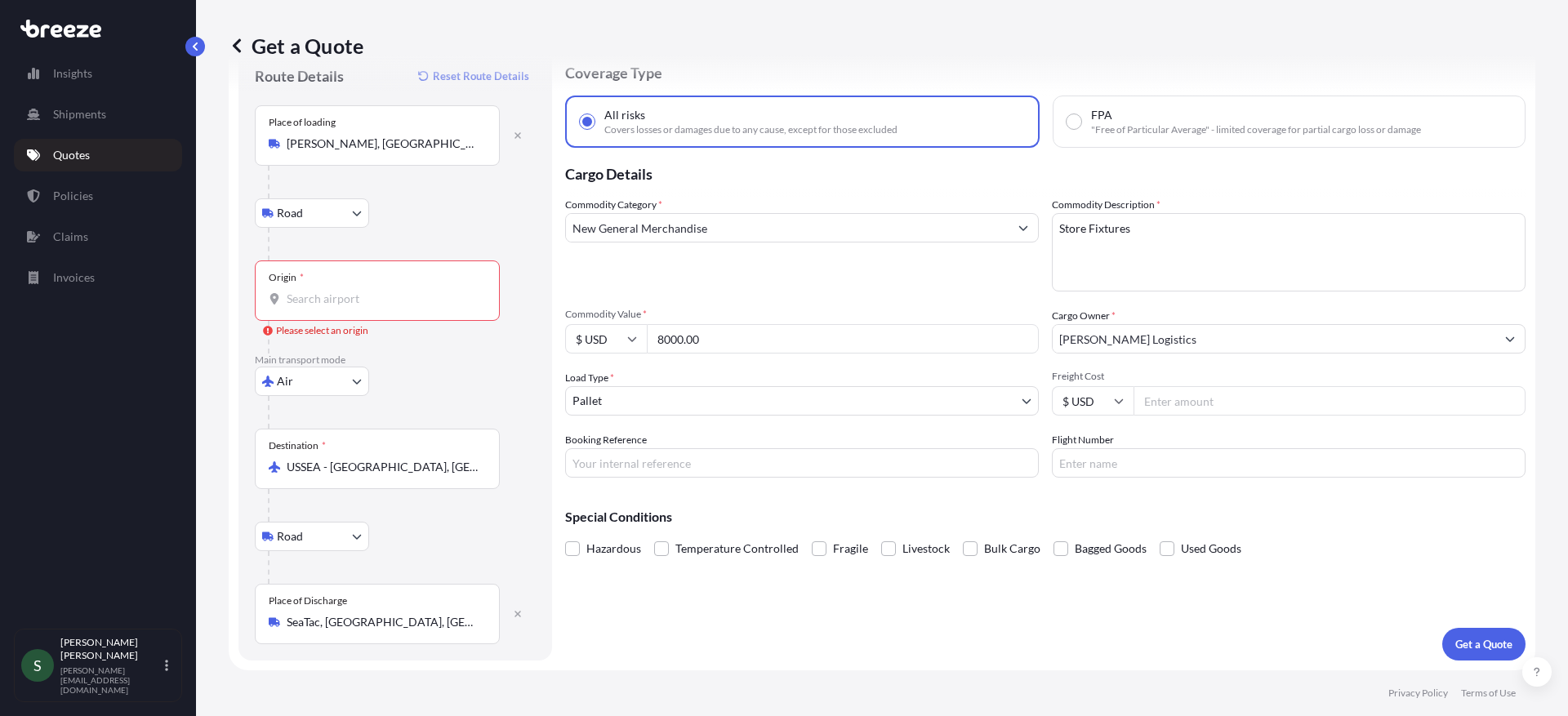
click at [1212, 400] on input "Freight Cost" at bounding box center [1329, 400] width 392 height 29
click at [371, 305] on input "Origin * Please select an origin" at bounding box center [383, 298] width 192 height 17
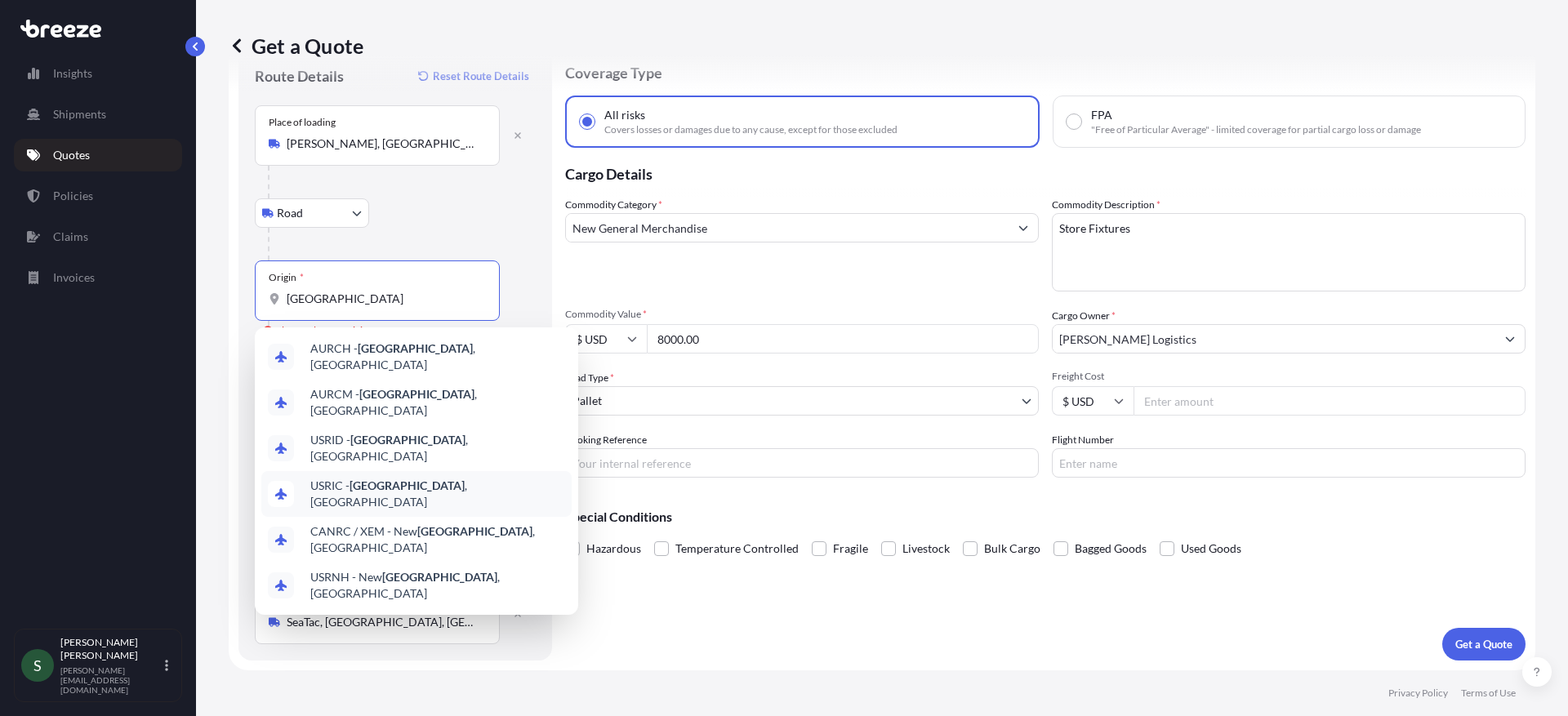
click at [426, 477] on span "USRIC - [GEOGRAPHIC_DATA] , [GEOGRAPHIC_DATA]" at bounding box center [438, 493] width 255 height 33
type input "USRIC - [GEOGRAPHIC_DATA], [GEOGRAPHIC_DATA]"
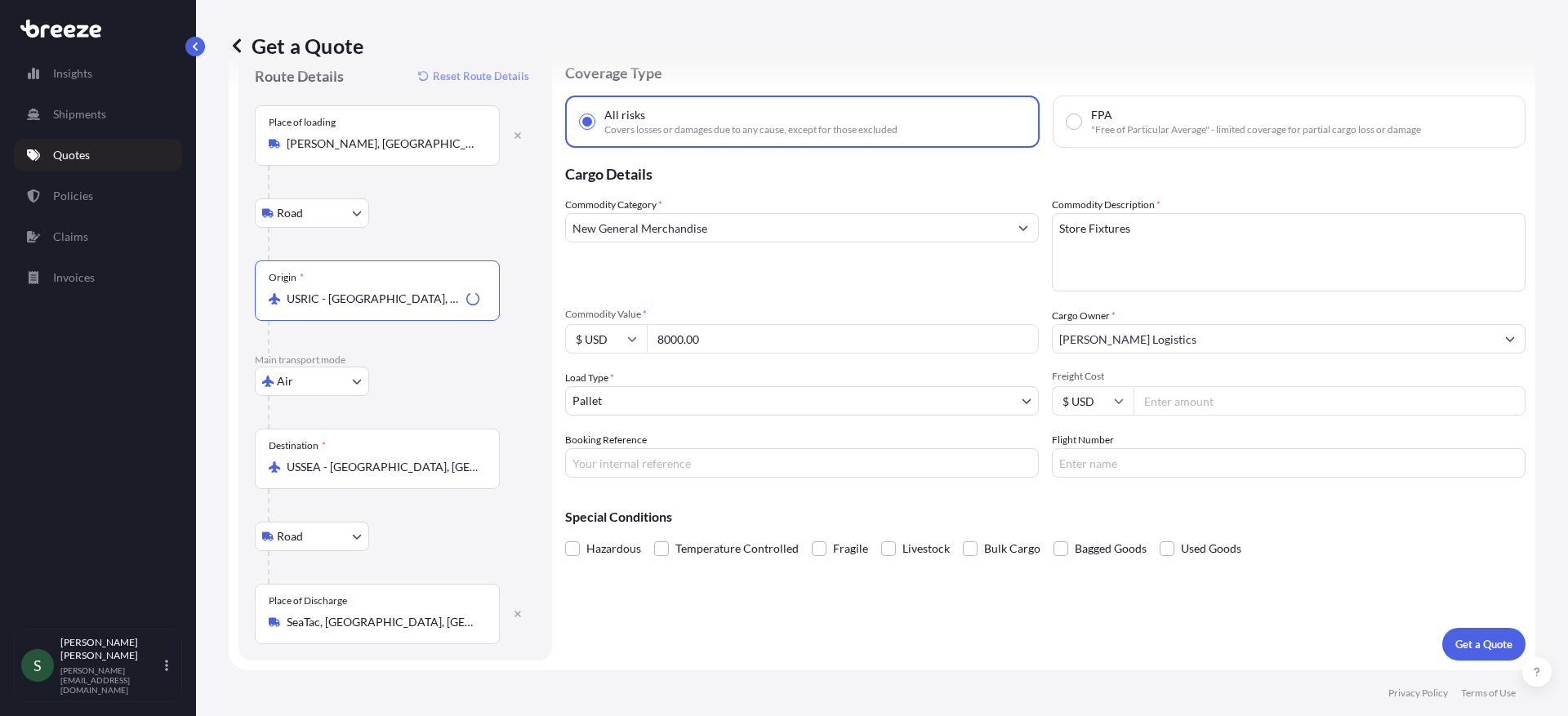
click at [742, 280] on div "Commodity Category * New General Merchandise" at bounding box center [801, 243] width 474 height 94
click at [707, 465] on input "Booking Reference" at bounding box center [801, 462] width 474 height 29
type input "132666"
click at [1095, 615] on div "Coverage Type All risks Covers losses or damages due to any cause, except for t…" at bounding box center [1045, 354] width 960 height 614
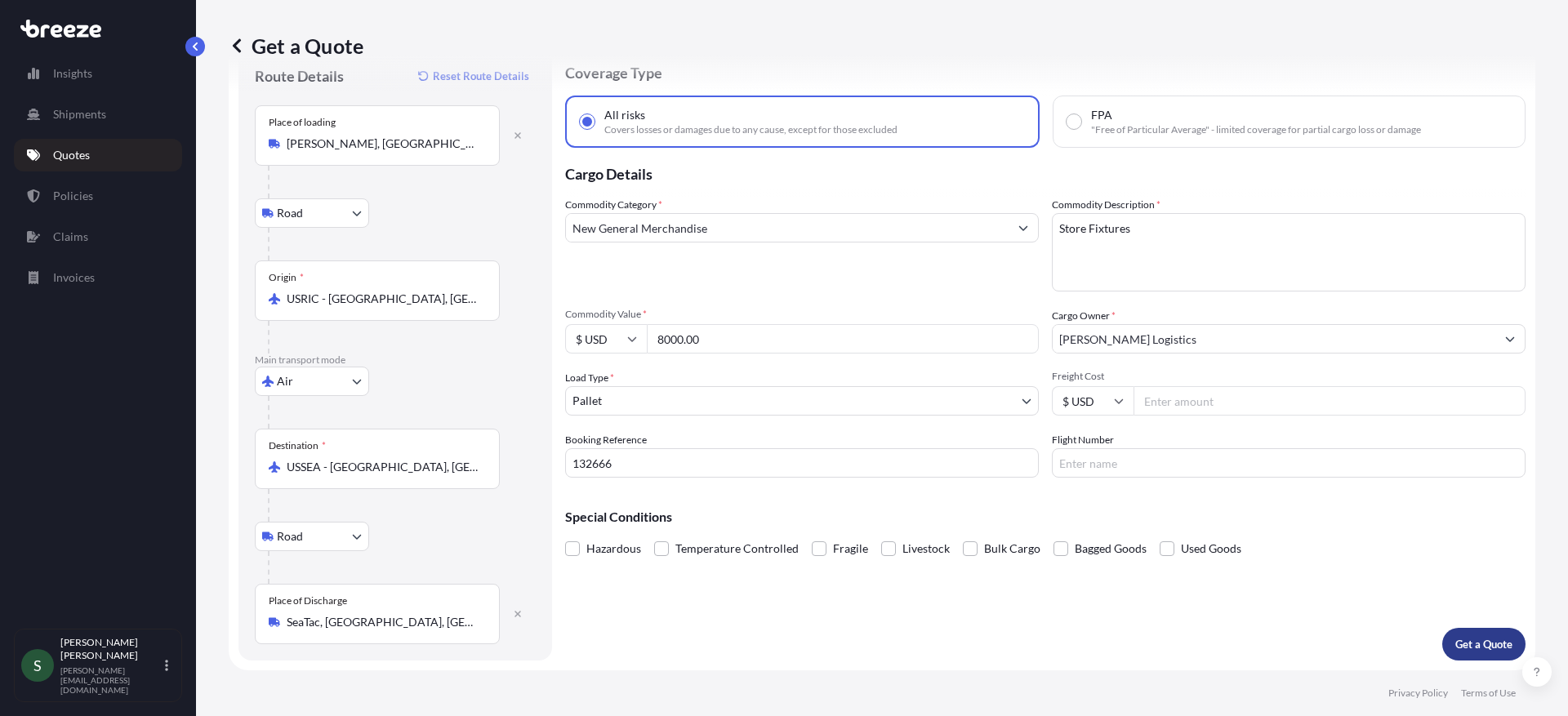
click at [1455, 637] on p "Get a Quote" at bounding box center [1483, 644] width 57 height 17
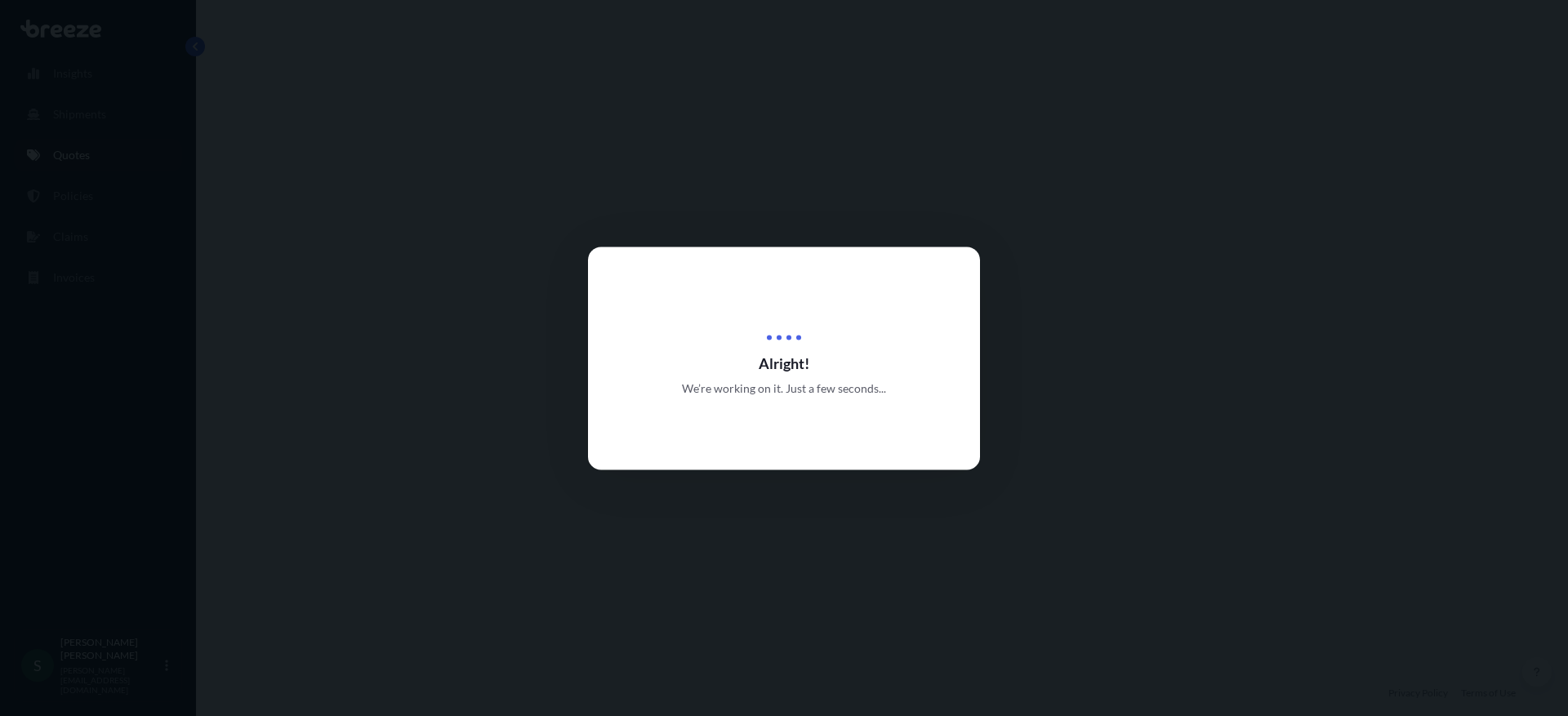
select select "Road"
select select "Air"
select select "Road"
select select "1"
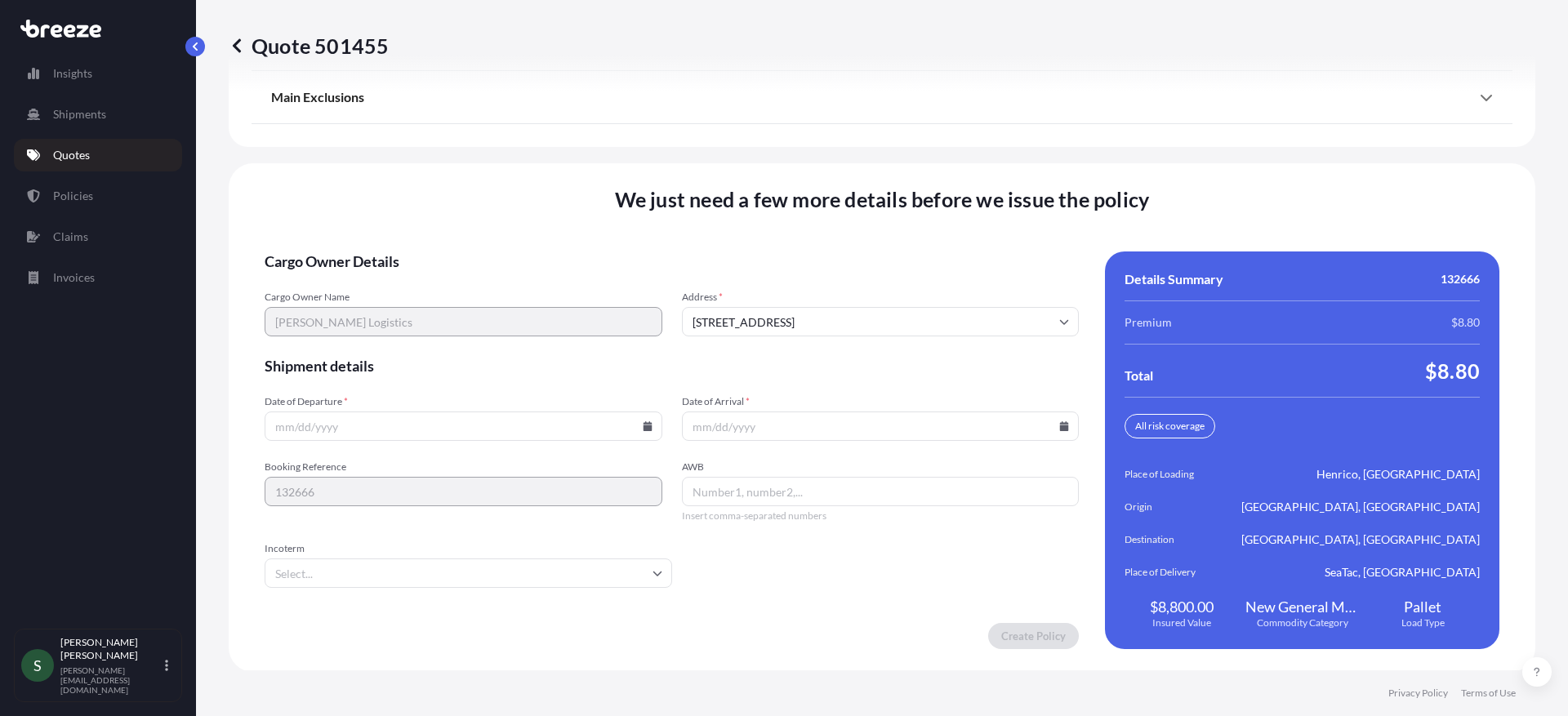
scroll to position [2270, 0]
click at [474, 434] on input "Date of Departure *" at bounding box center [463, 424] width 398 height 29
click at [642, 427] on icon at bounding box center [647, 424] width 10 height 10
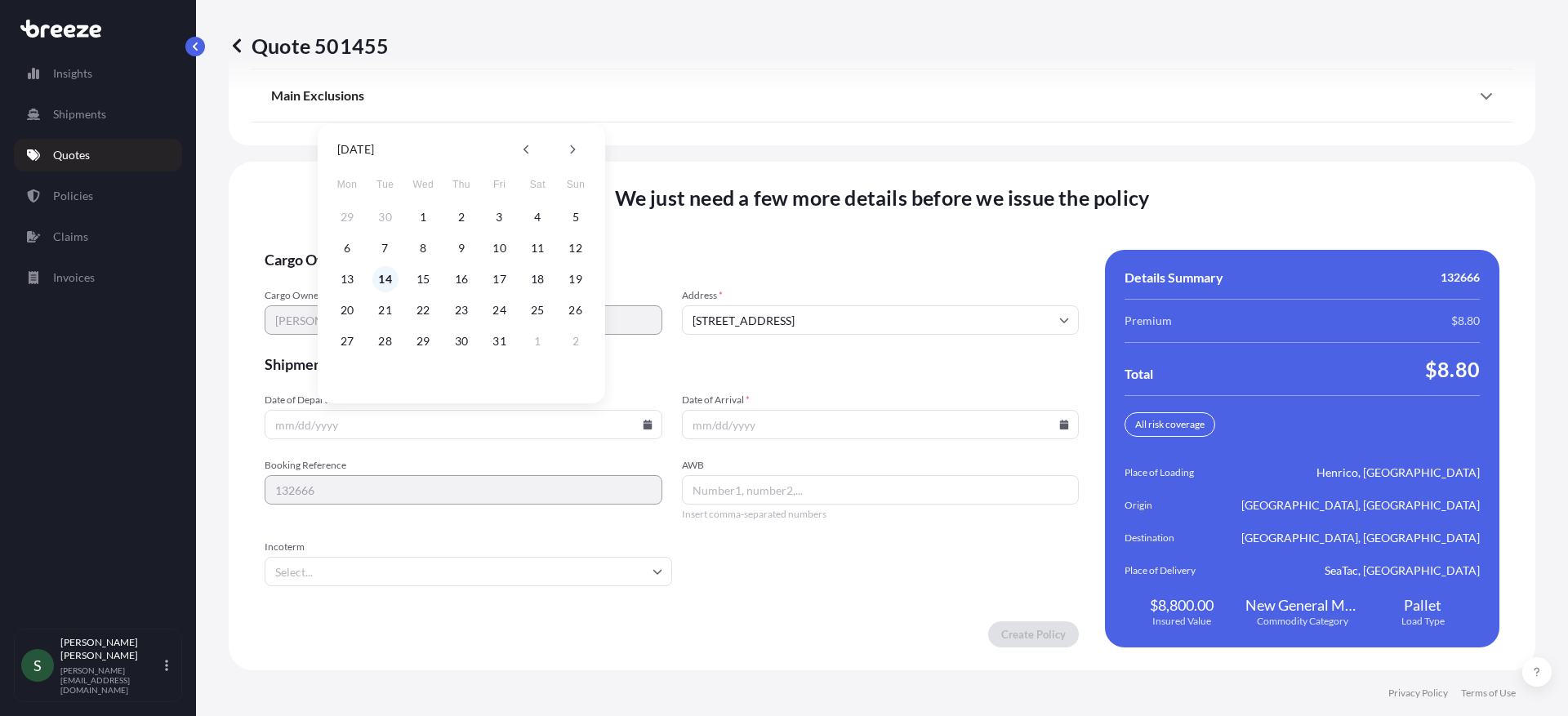
click at [386, 279] on button "14" at bounding box center [386, 280] width 26 height 26
type input "[DATE]"
click at [1060, 428] on icon at bounding box center [1064, 424] width 9 height 10
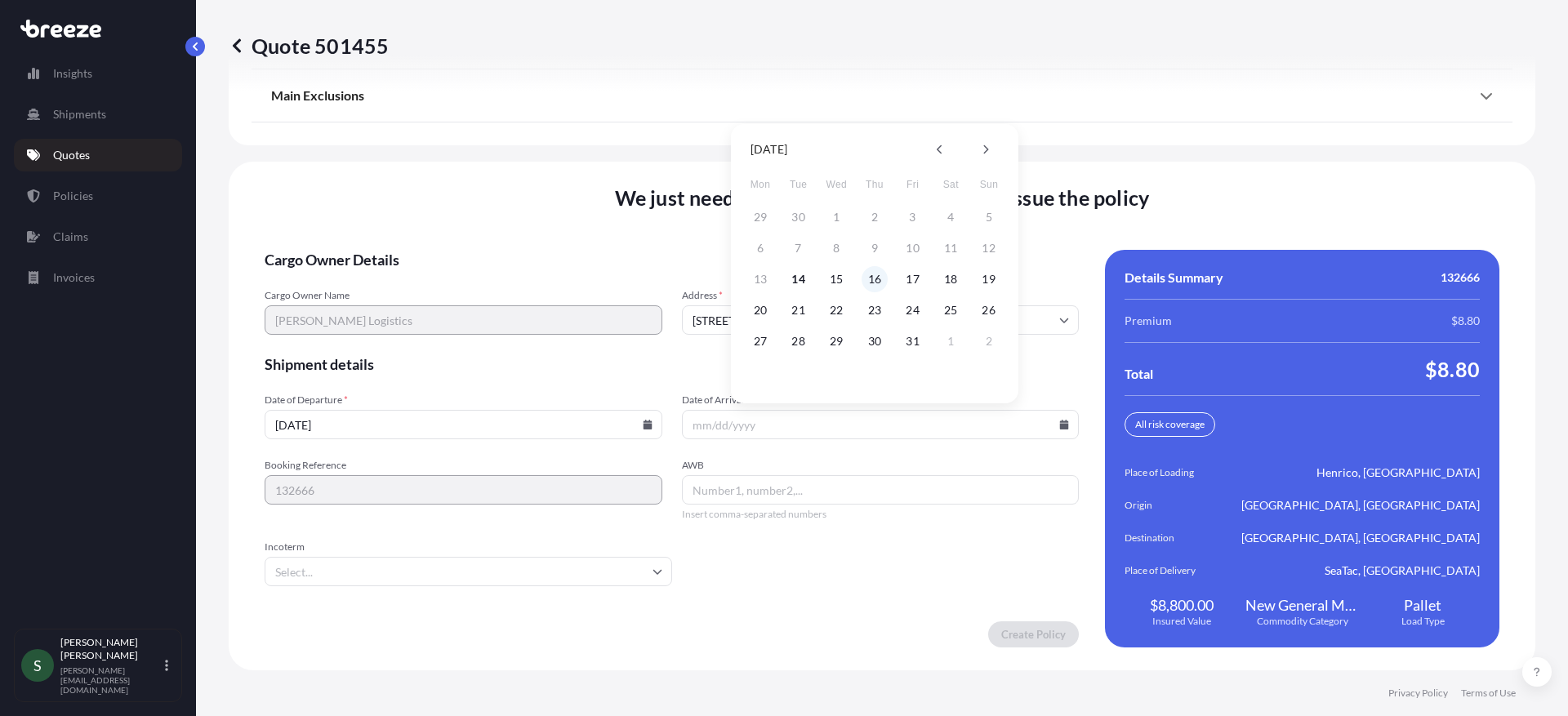
click at [875, 283] on button "16" at bounding box center [874, 280] width 26 height 26
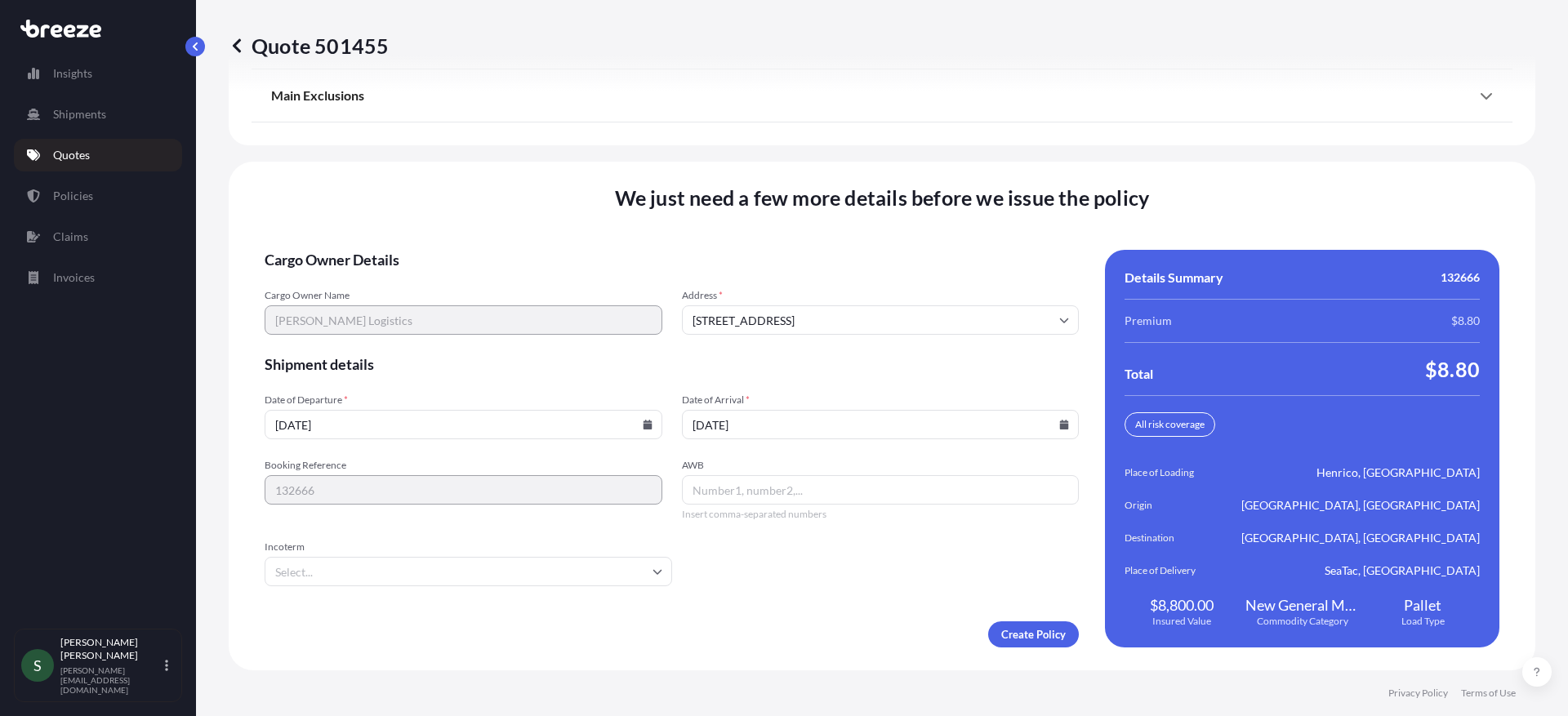
type input "[DATE]"
click at [789, 623] on div "Create Policy" at bounding box center [671, 634] width 814 height 26
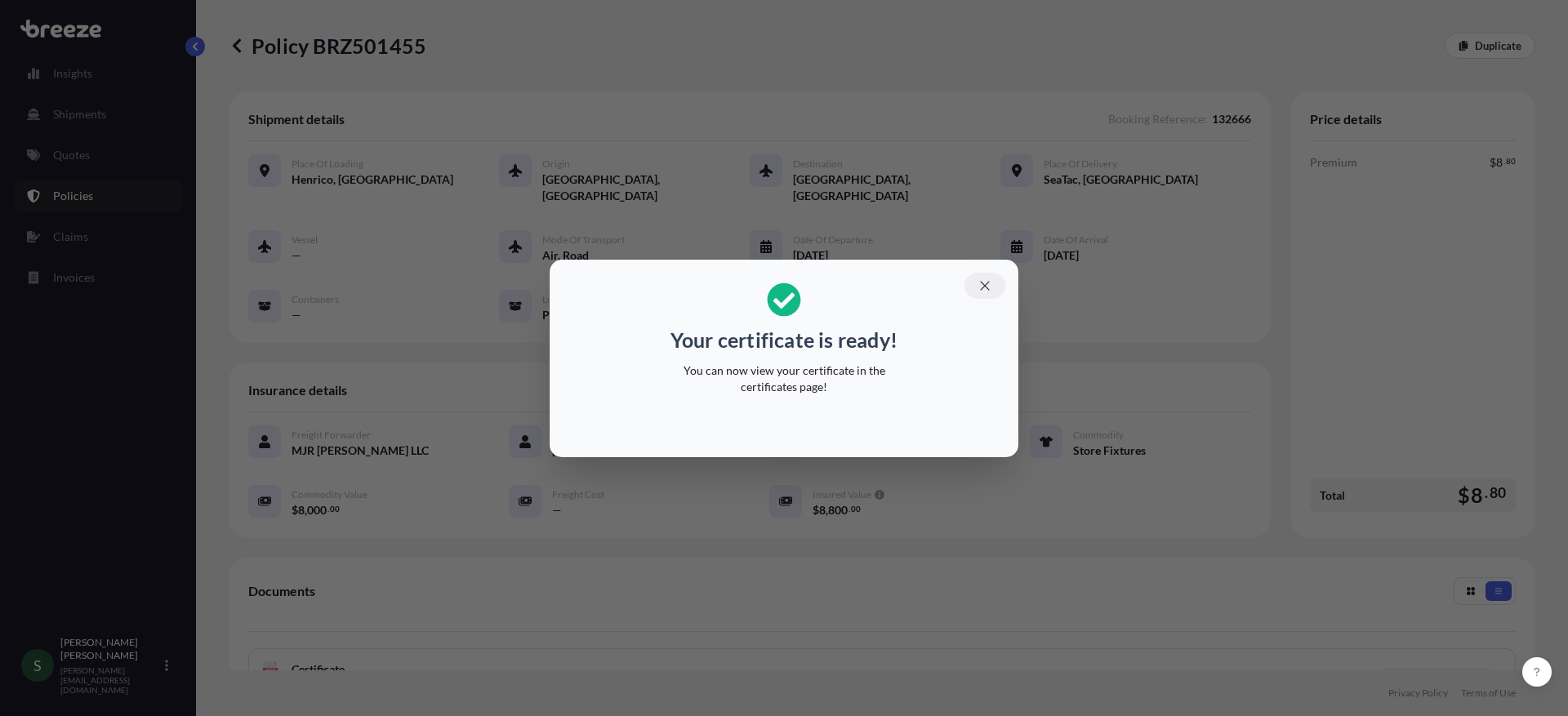
click at [986, 287] on icon "button" at bounding box center [985, 286] width 15 height 15
